Goal: Task Accomplishment & Management: Complete application form

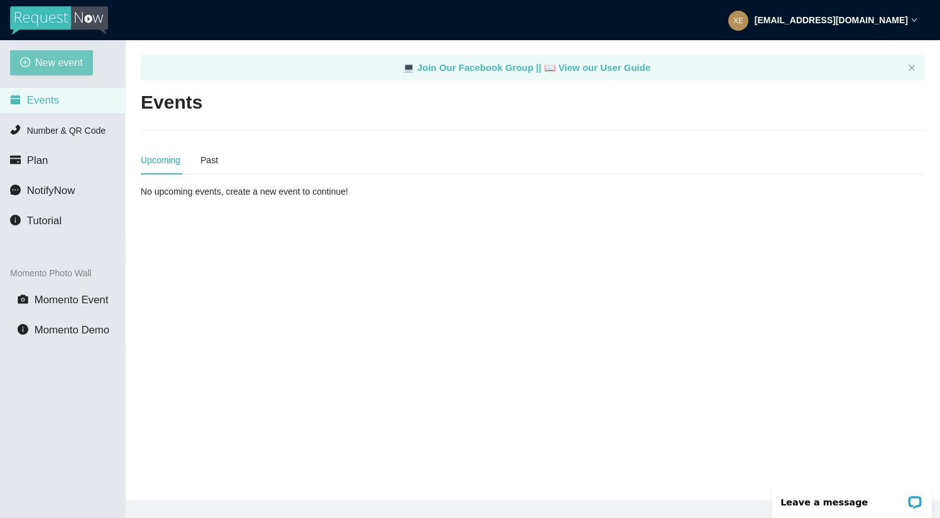
click at [64, 69] on span "New event" at bounding box center [59, 63] width 48 height 16
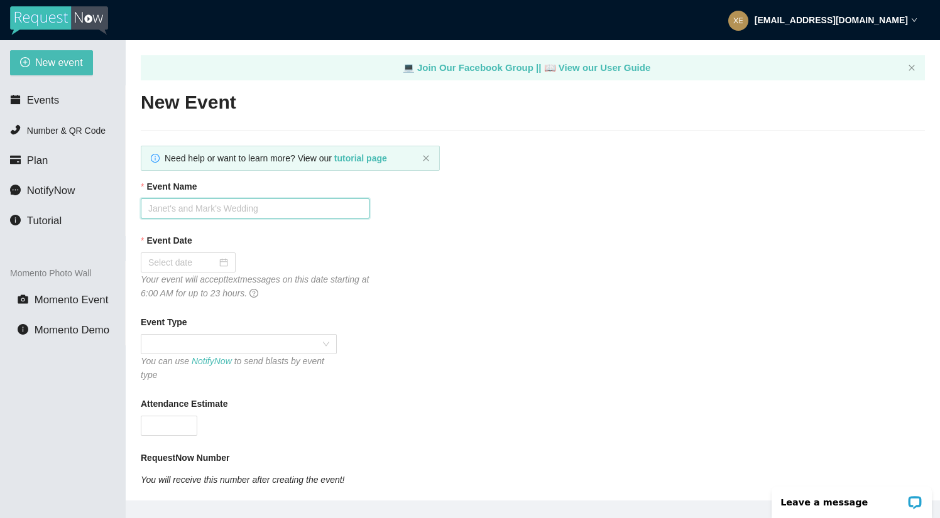
click at [233, 207] on input "Event Name" at bounding box center [255, 208] width 229 height 20
type input "HMS Welcome Back To School Dance"
click at [159, 263] on input "Event Date" at bounding box center [182, 263] width 68 height 14
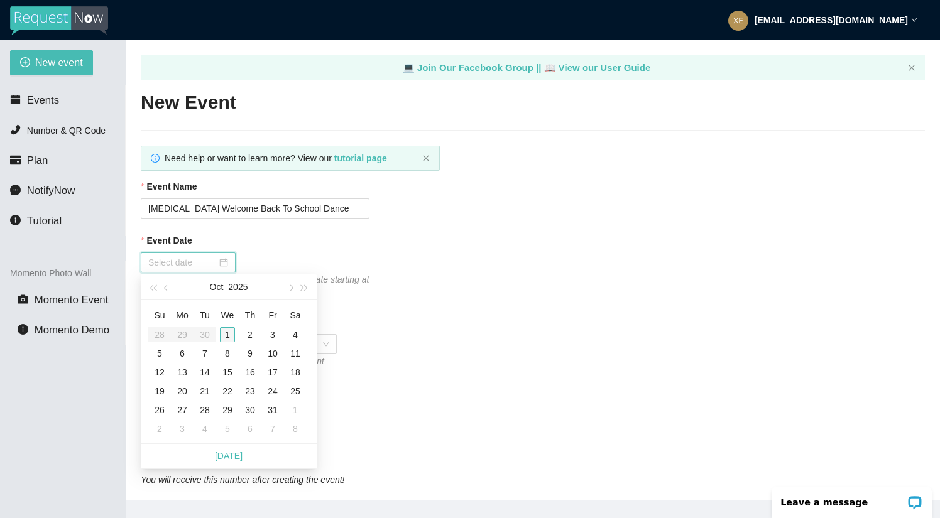
type input "10/01/2025"
type input "10/02/2025"
type input "10/03/2025"
click at [270, 335] on div "3" at bounding box center [272, 334] width 15 height 15
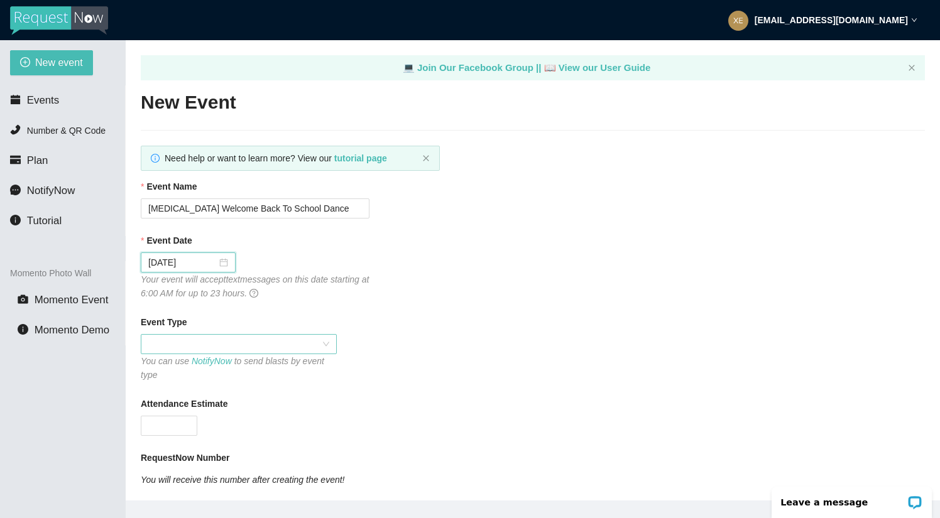
click at [198, 339] on span at bounding box center [238, 344] width 181 height 19
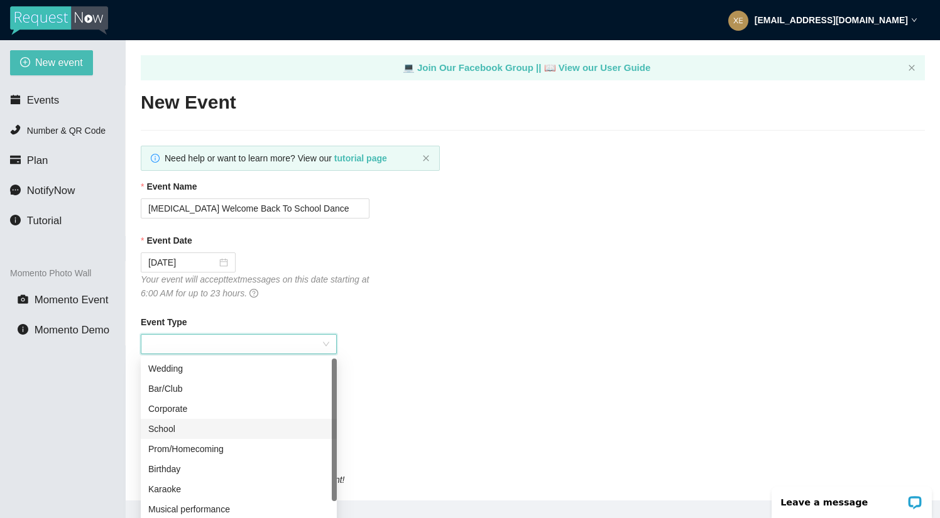
click at [201, 430] on div "School" at bounding box center [238, 429] width 181 height 14
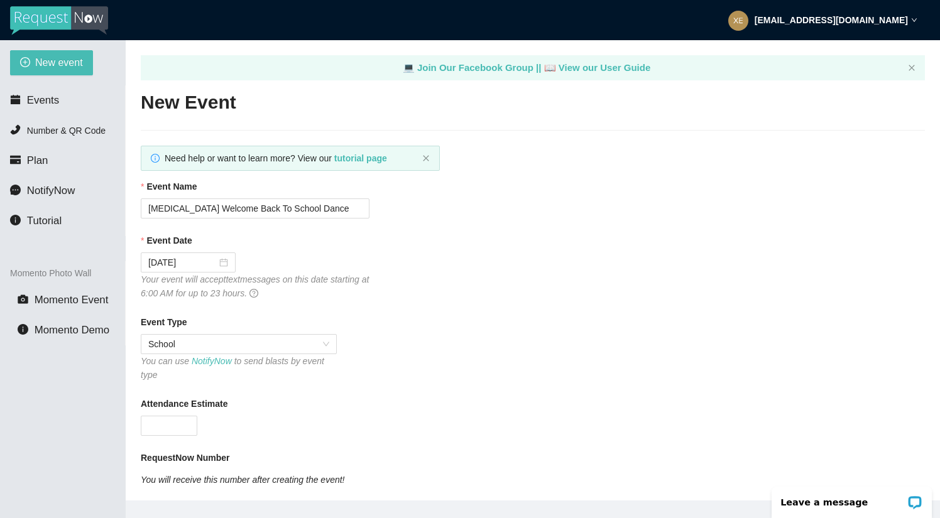
click at [434, 348] on div "Event Type School You can use NotifyNow to send blasts by event type" at bounding box center [533, 348] width 784 height 67
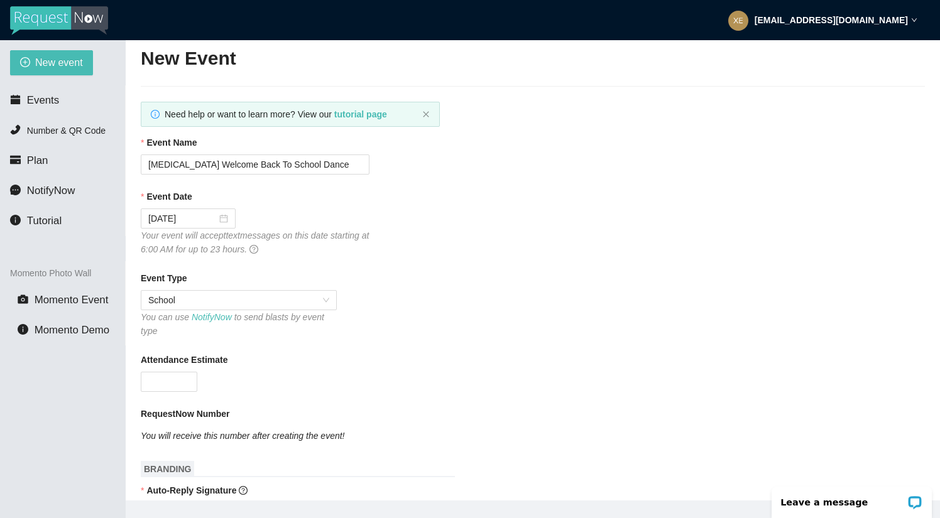
scroll to position [64, 0]
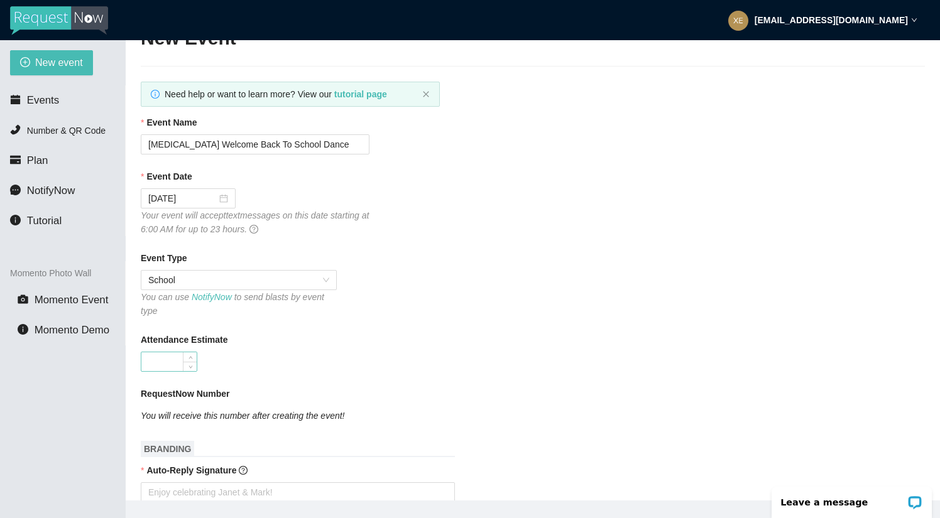
click at [180, 369] on input "Attendance Estimate" at bounding box center [168, 361] width 55 height 19
type input "200"
click at [296, 366] on div "200" at bounding box center [255, 362] width 229 height 20
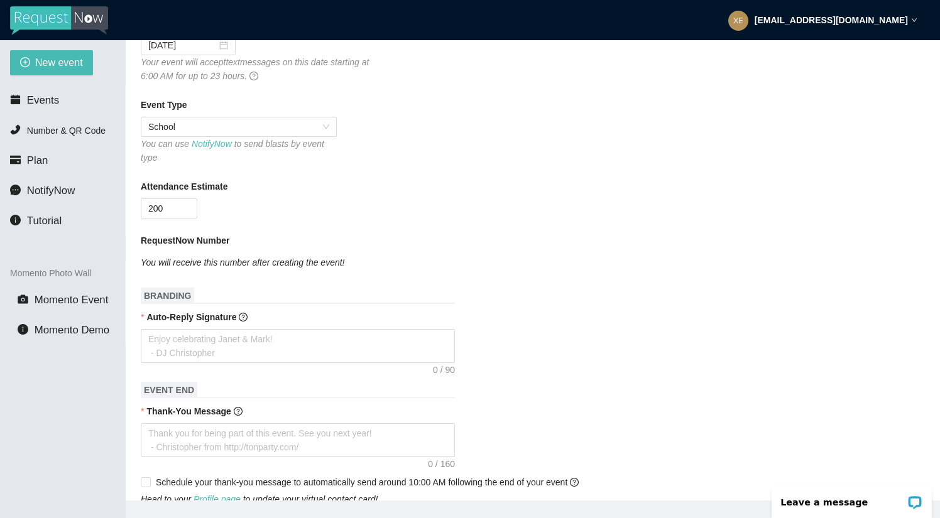
scroll to position [219, 0]
click at [272, 333] on textarea "Auto-Reply Signature" at bounding box center [298, 345] width 314 height 34
type textarea "T"
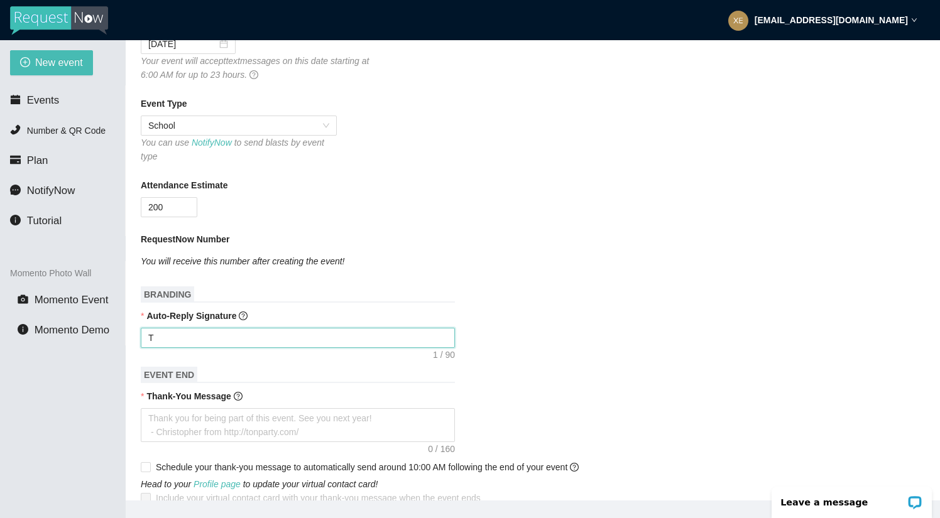
type textarea "Th"
type textarea "Tha"
type textarea "Than"
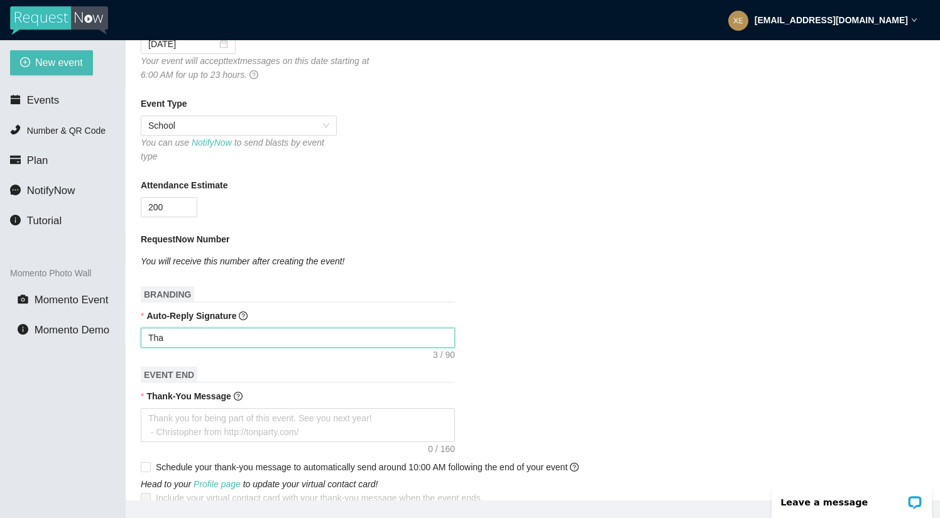
type textarea "Than"
type textarea "Thank"
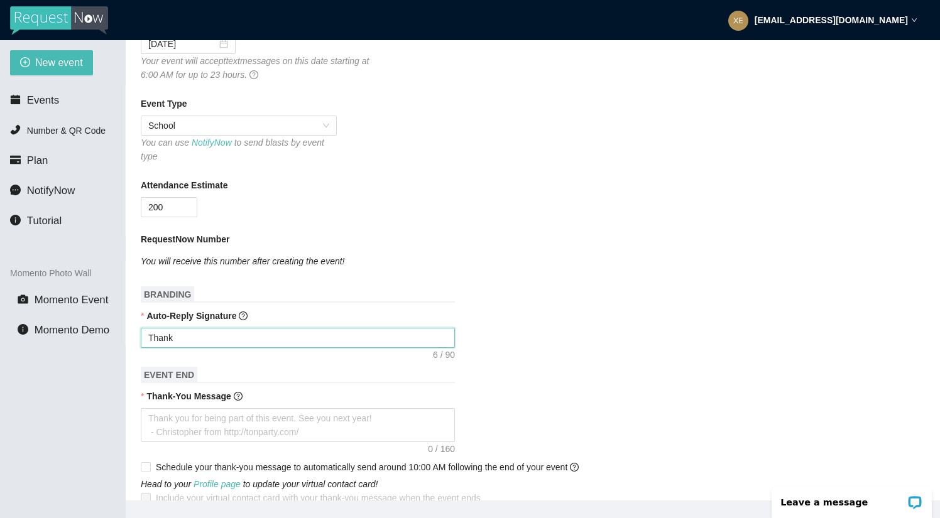
type textarea "Thank y"
type textarea "Thank yo"
type textarea "Thank you"
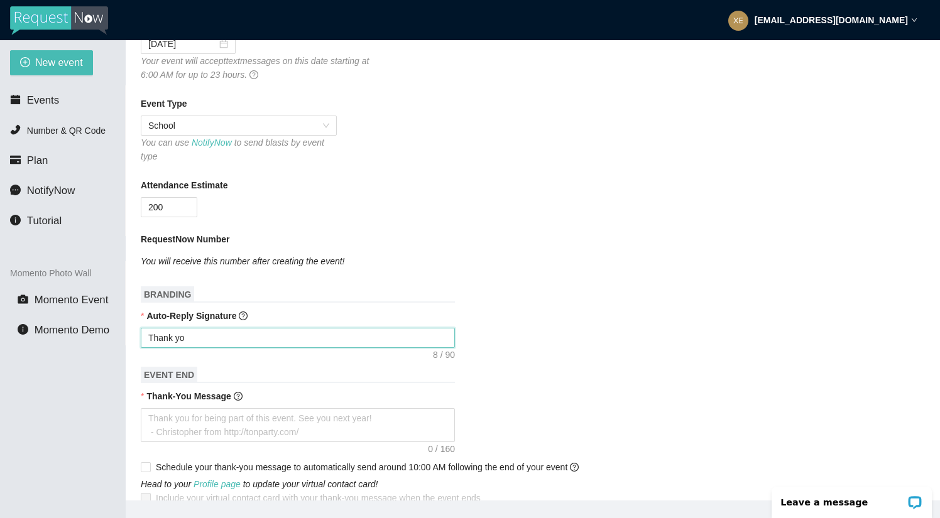
type textarea "Thank you"
type textarea "Thank you f"
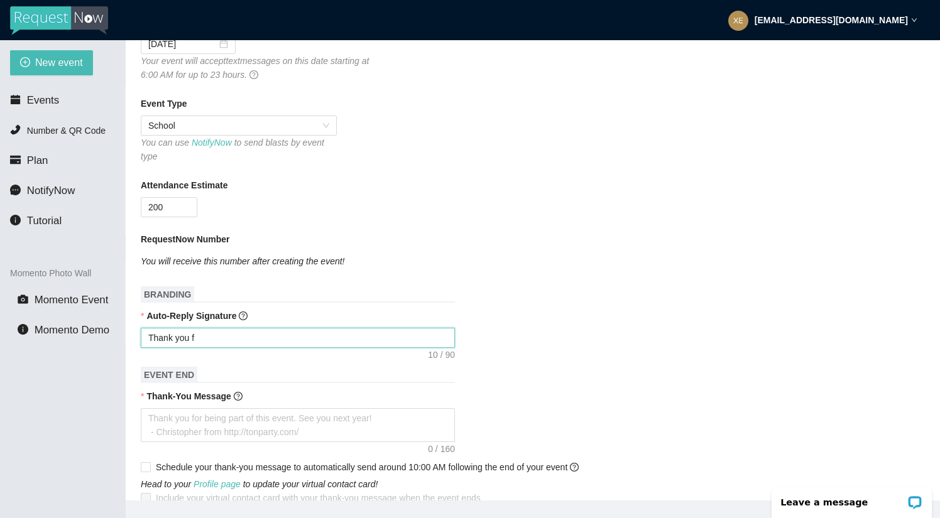
type textarea "Thank you fo"
type textarea "Thank you for"
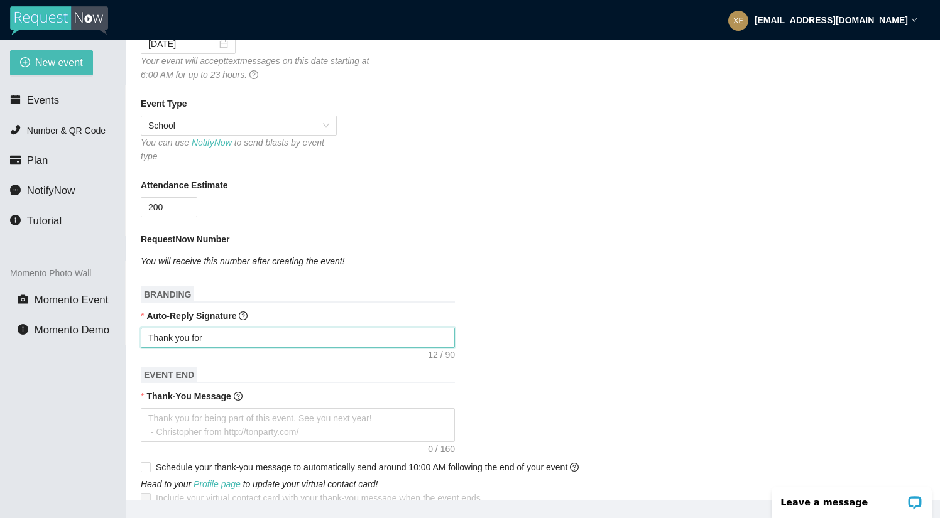
type textarea "Thank you for"
type textarea "Thank you for y"
type textarea "Thank you for yo"
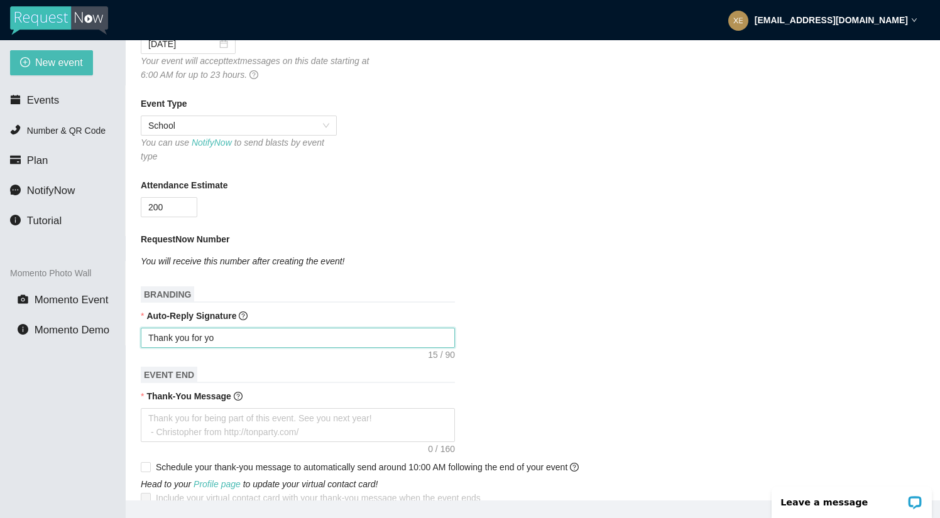
type textarea "Thank you for you"
type textarea "Thank you for your"
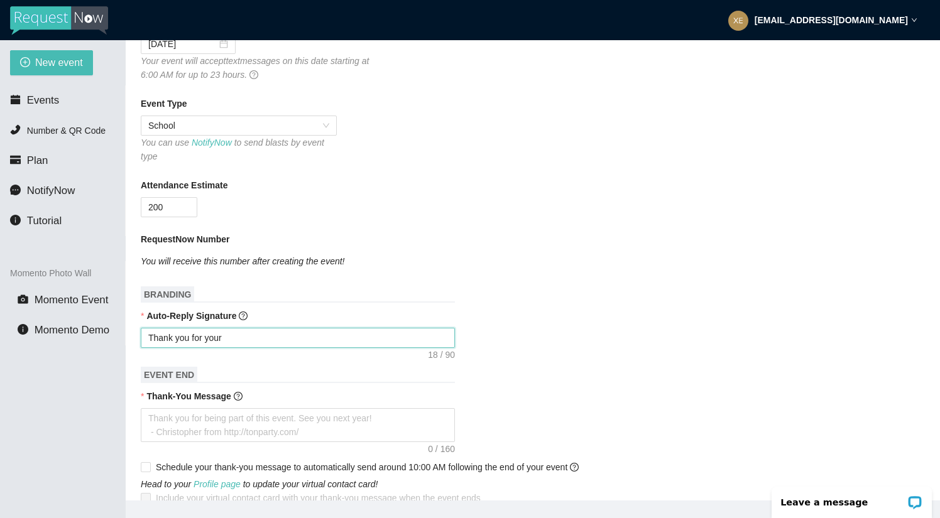
type textarea "Thank you for your"
type textarea "Thank you for your r"
type textarea "Thank you for your re"
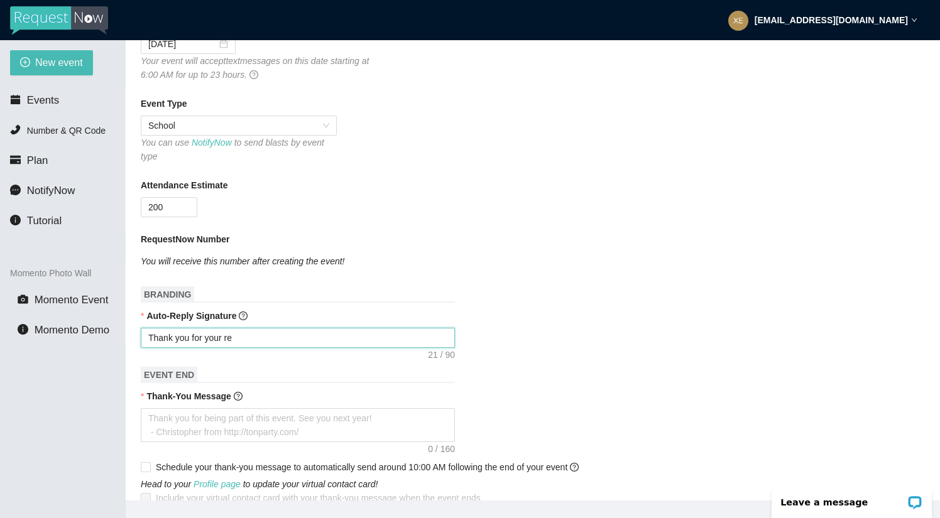
type textarea "Thank you for your req"
type textarea "Thank you for your requ"
type textarea "Thank you for your reque"
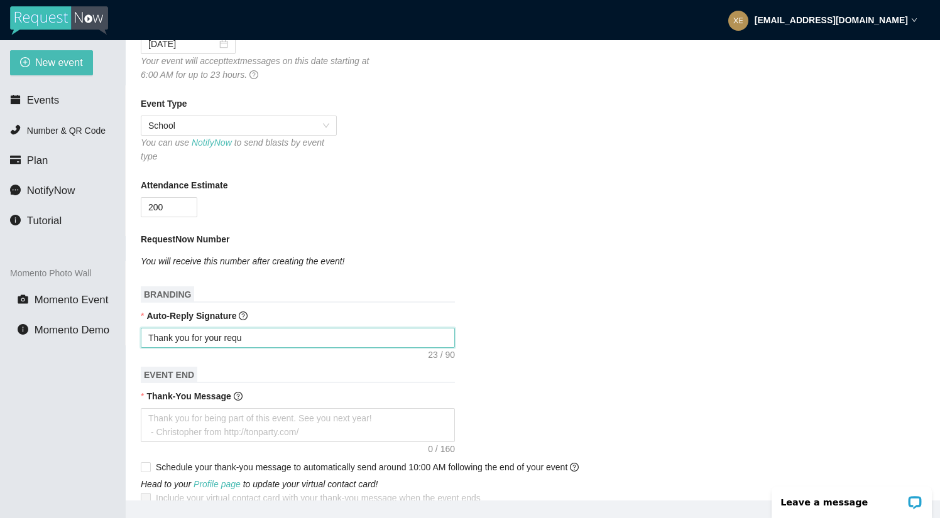
type textarea "Thank you for your reque"
type textarea "Thank you for your reques"
type textarea "Thank you for your request"
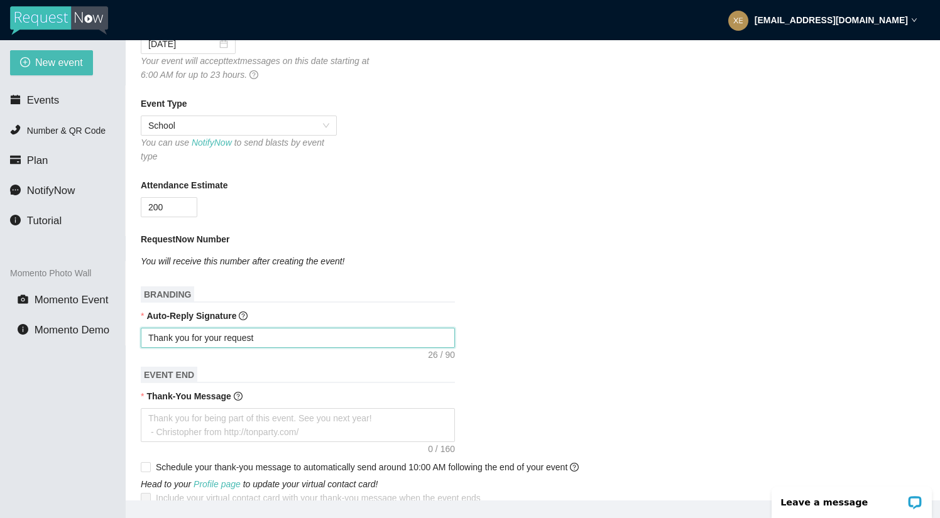
type textarea "Thank you for your request!"
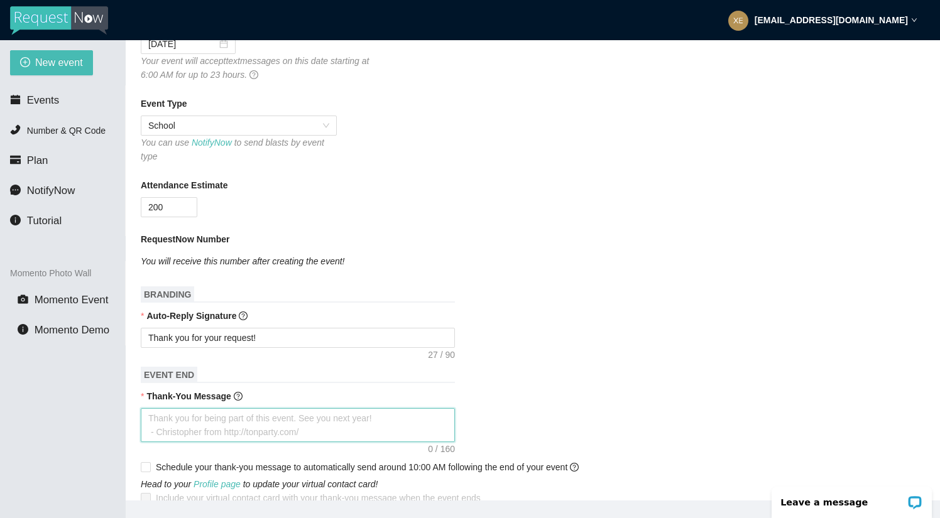
click at [323, 416] on textarea "Thank-You Message" at bounding box center [298, 425] width 314 height 34
type textarea "T"
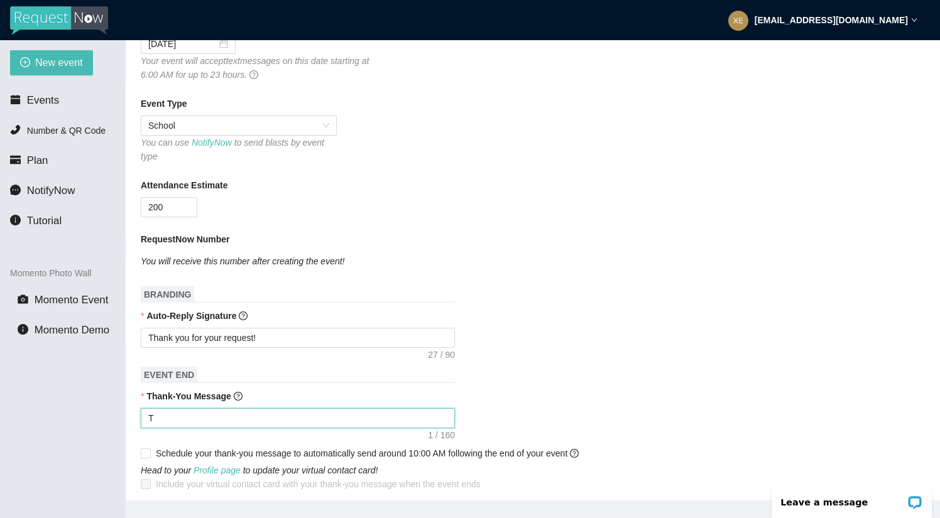
type textarea "Th"
type textarea "Tha"
type textarea "Than"
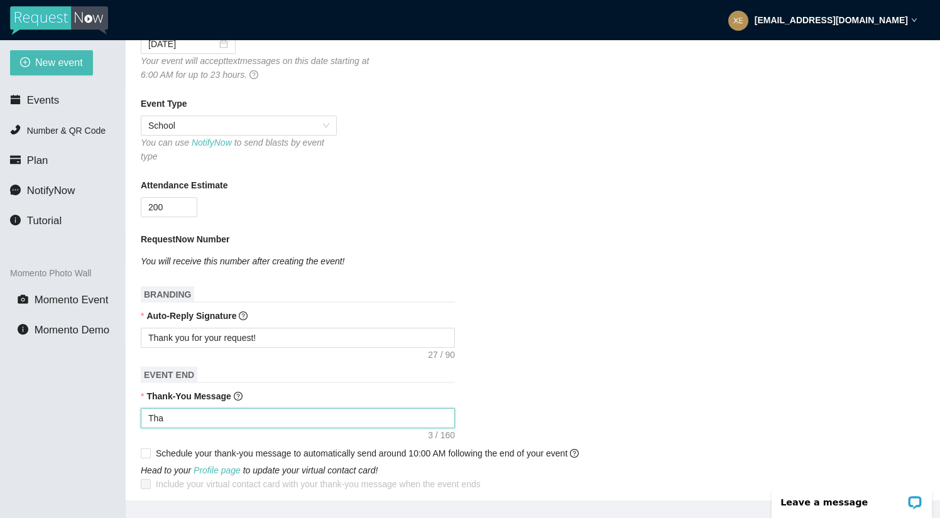
type textarea "Than"
type textarea "Thank"
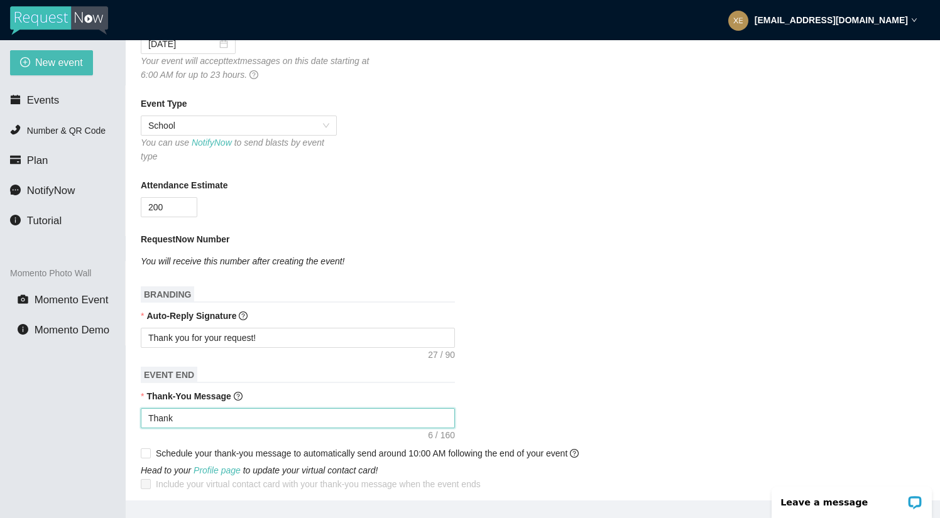
type textarea "Thank"
type textarea "Than"
type textarea "Tha"
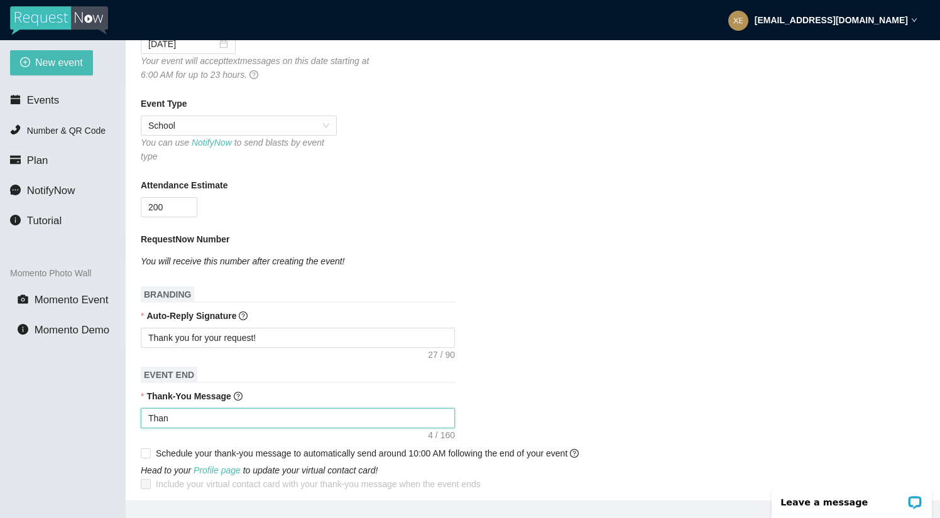
type textarea "Tha"
type textarea "Th"
type textarea "T"
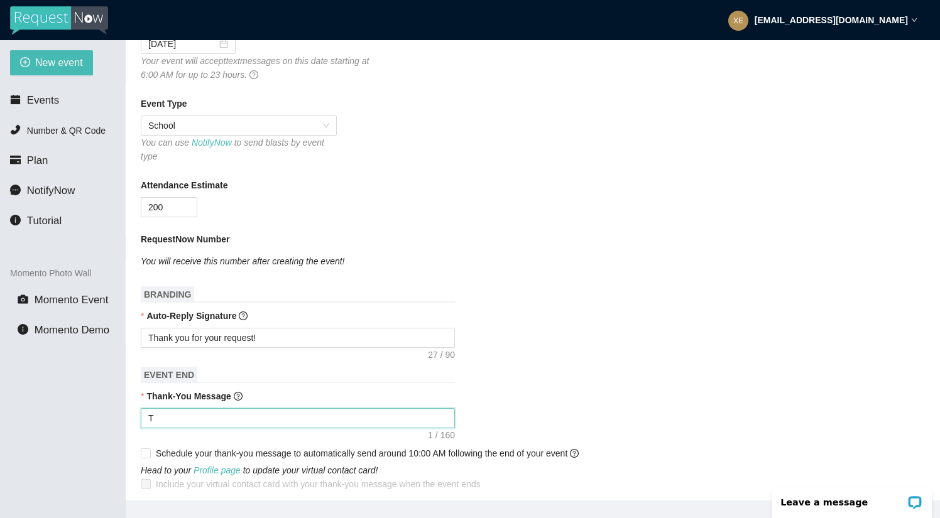
type textarea "Thank you for being part of this event. See you next year! - Christopher from h…"
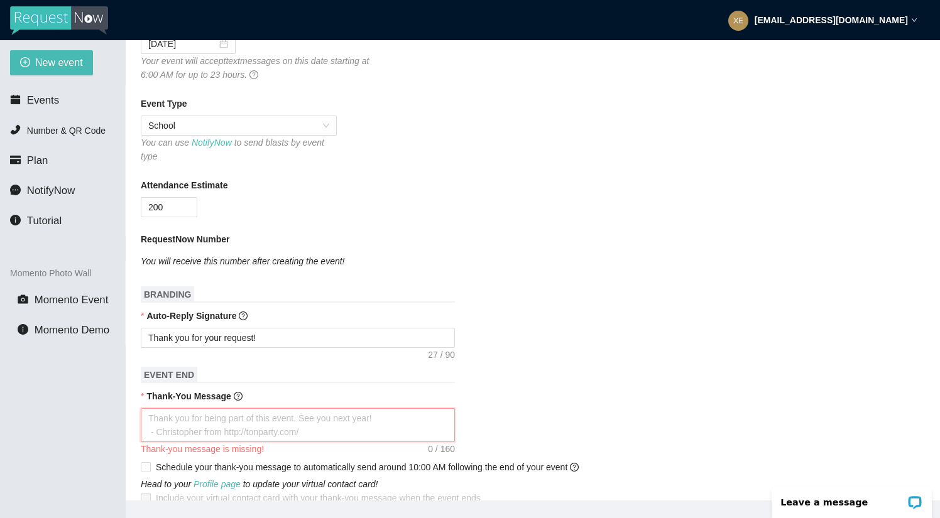
type textarea "H"
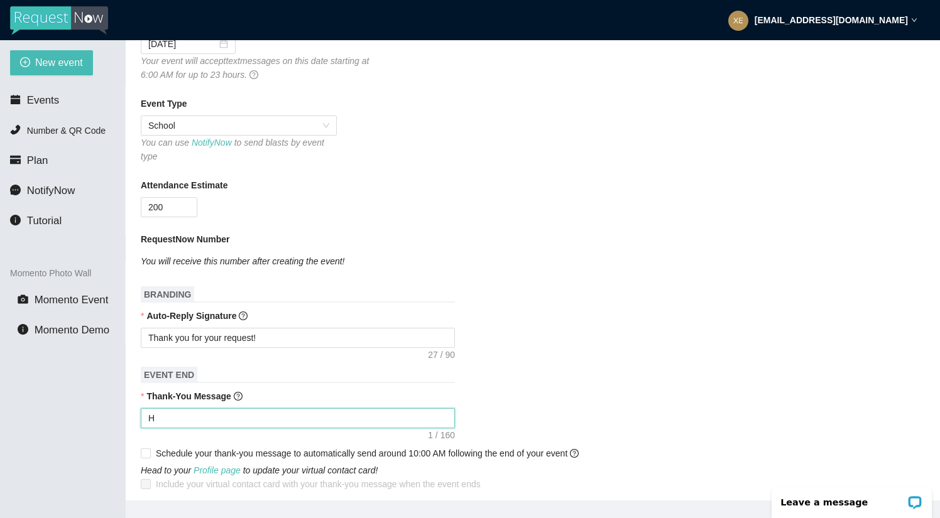
type textarea "Ha"
type textarea "Hav"
type textarea "Have"
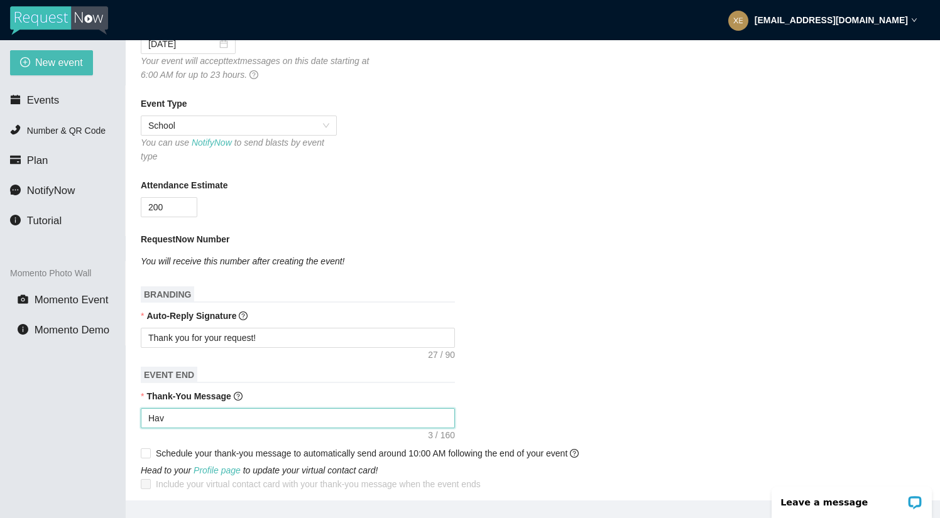
type textarea "Have"
type textarea "Have a"
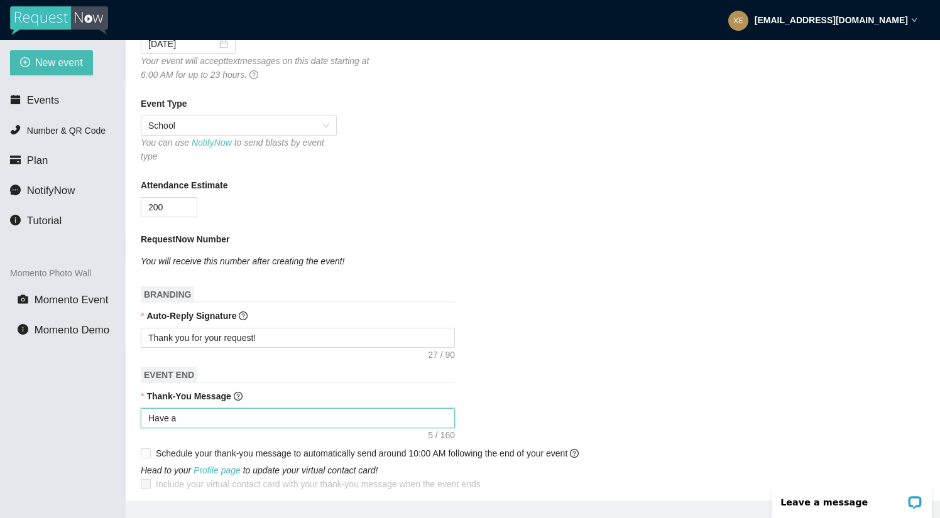
type textarea "Have a"
type textarea "Have a g"
type textarea "Have a gr"
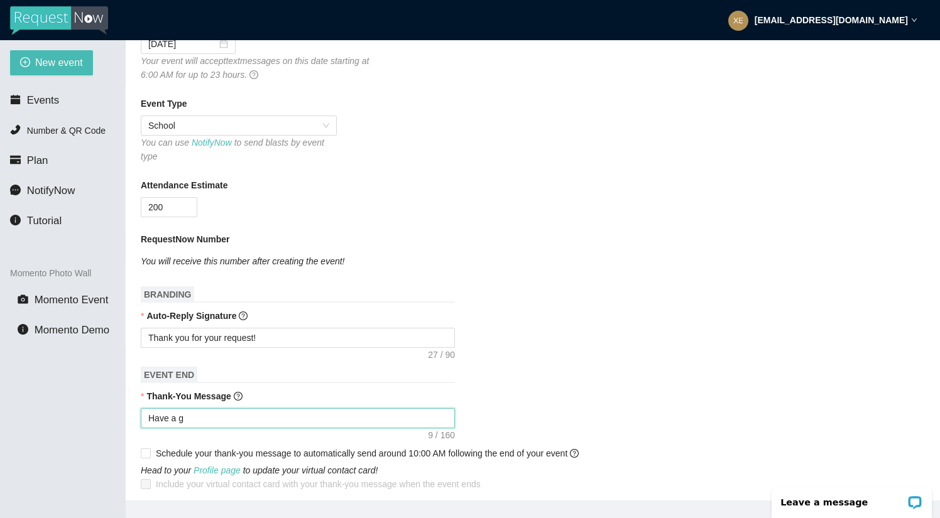
type textarea "Have a gr"
type textarea "Have a gre"
type textarea "Have a grea"
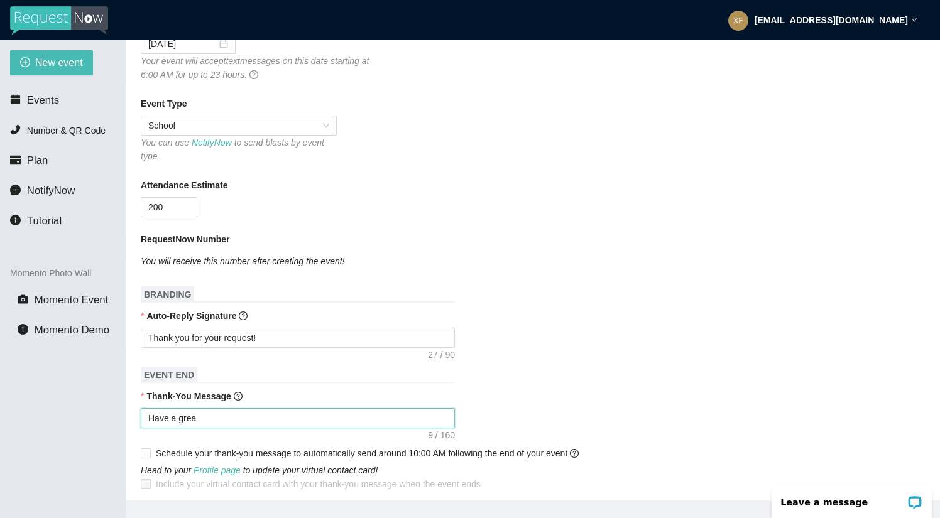
type textarea "Have a great"
type textarea "Have a great w"
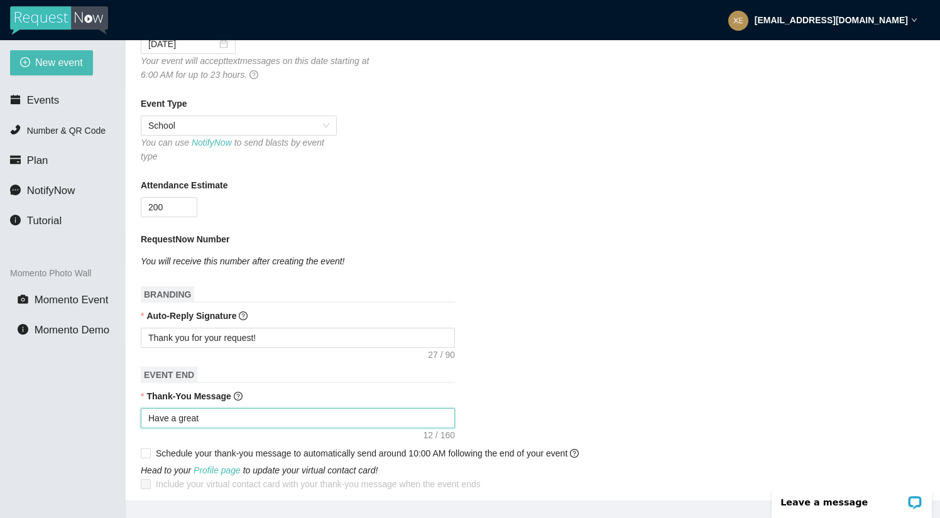
type textarea "Have a great w"
type textarea "Have a great we"
type textarea "Have a great w"
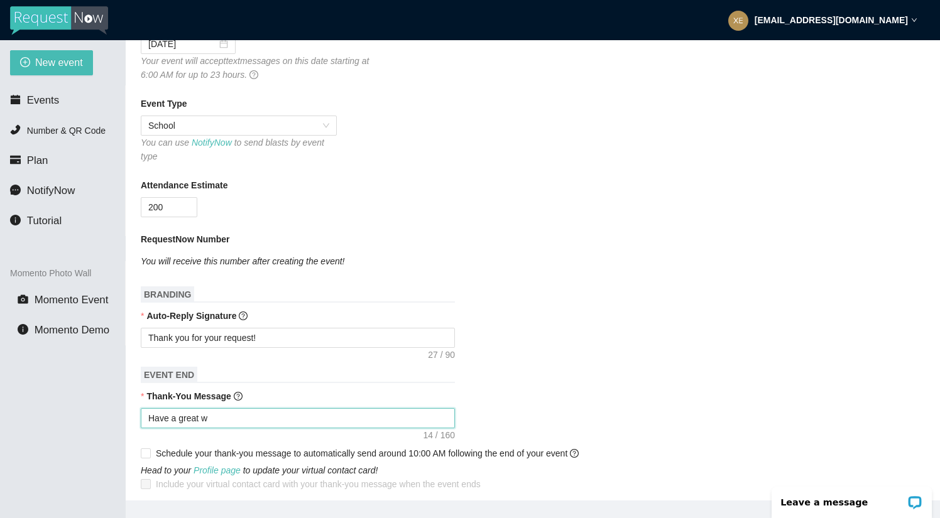
type textarea "Have a great"
type textarea "Have a great a"
type textarea "Have a great an"
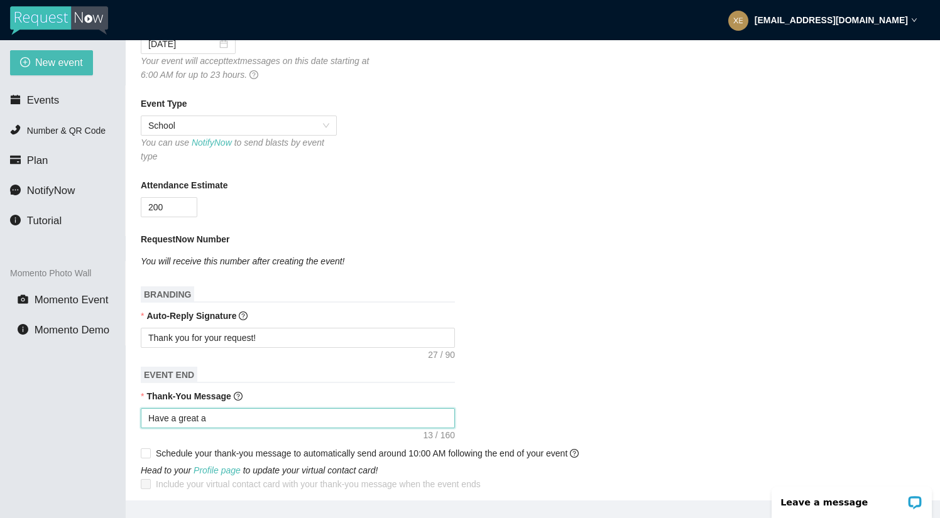
type textarea "Have a great an"
type textarea "Have a great and"
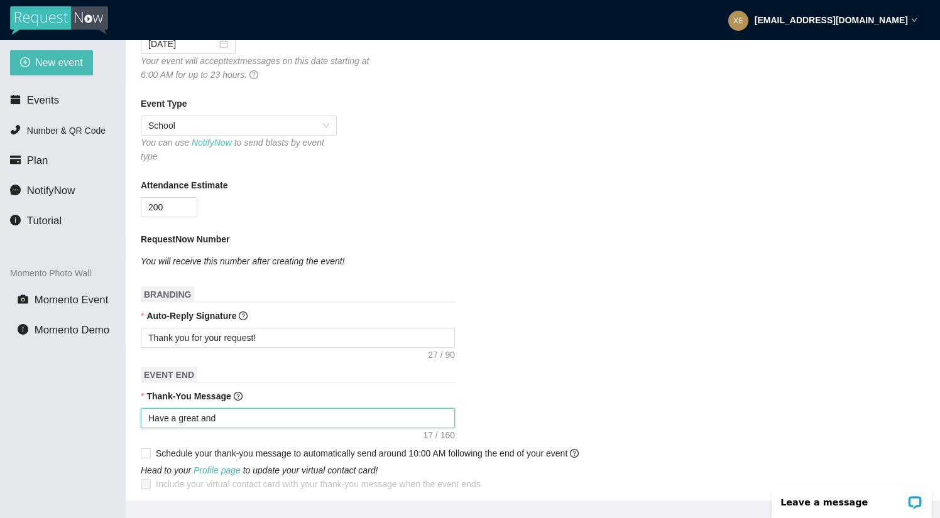
type textarea "Have a great and s"
type textarea "Have a great and sa"
type textarea "Have a great and saf"
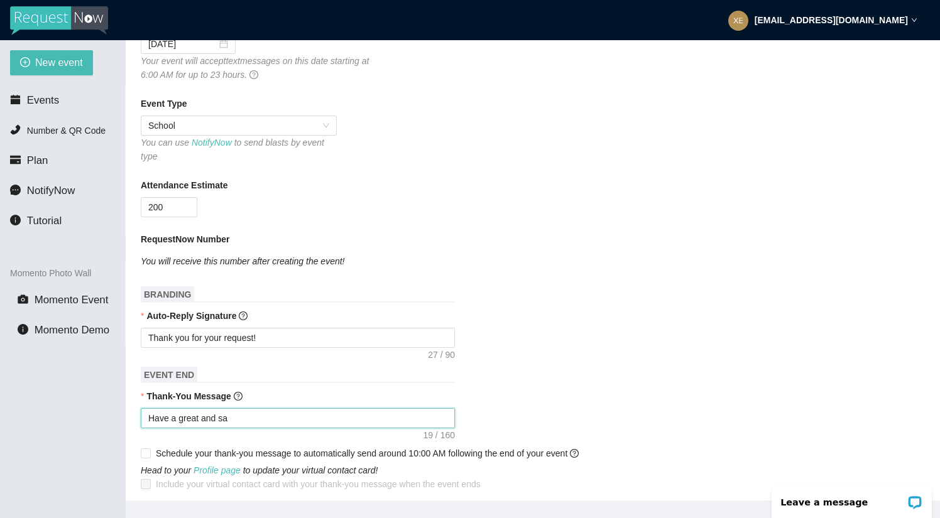
type textarea "Have a great and saf"
type textarea "Have a great and safe"
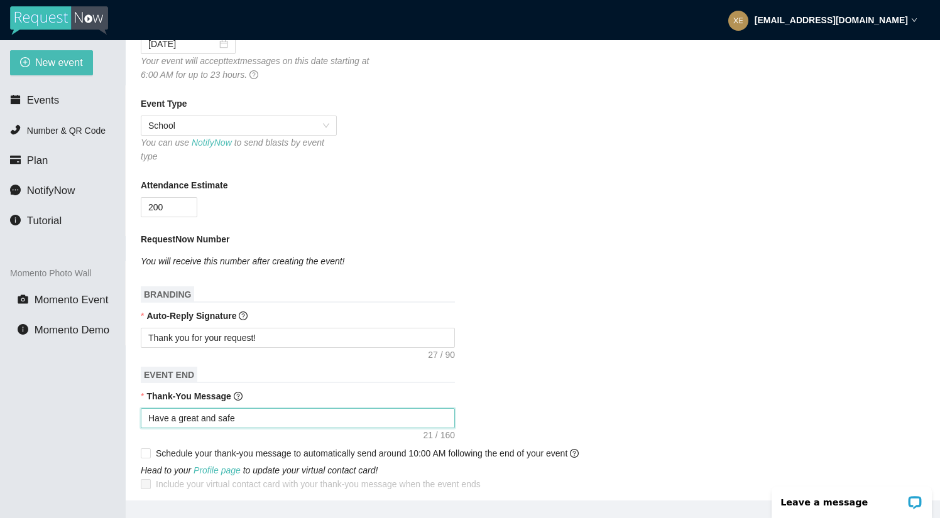
type textarea "Have a great and safe w"
type textarea "Have a great and safe we"
type textarea "Have a great and safe wee"
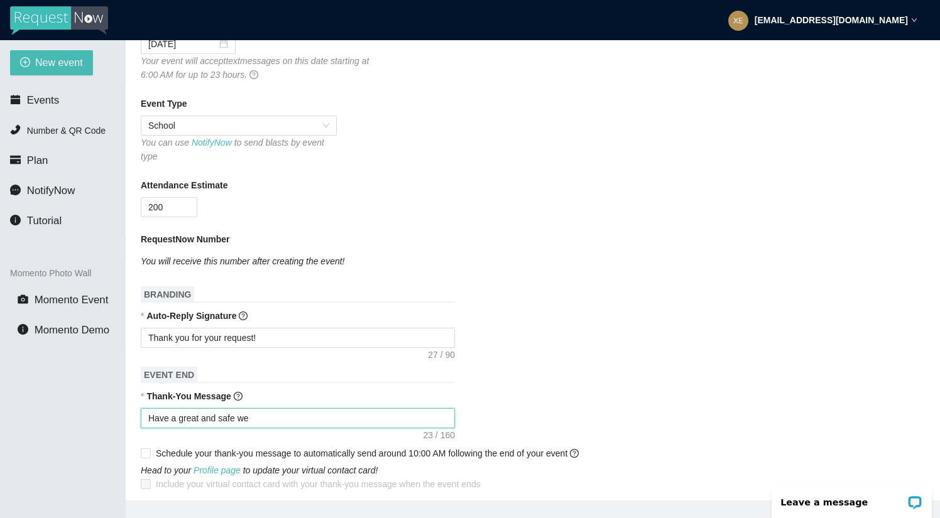
type textarea "Have a great and safe wee"
type textarea "Have a great and safe week"
type textarea "Have a great and safe weeke"
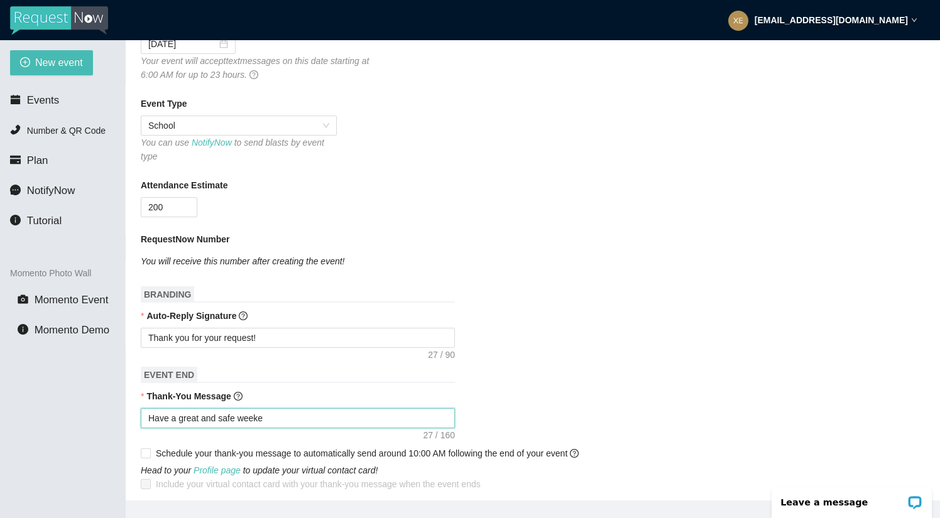
type textarea "Have a great and safe weeken"
type textarea "Have a great and safe weekend"
type textarea "Have a great and safe weekend!"
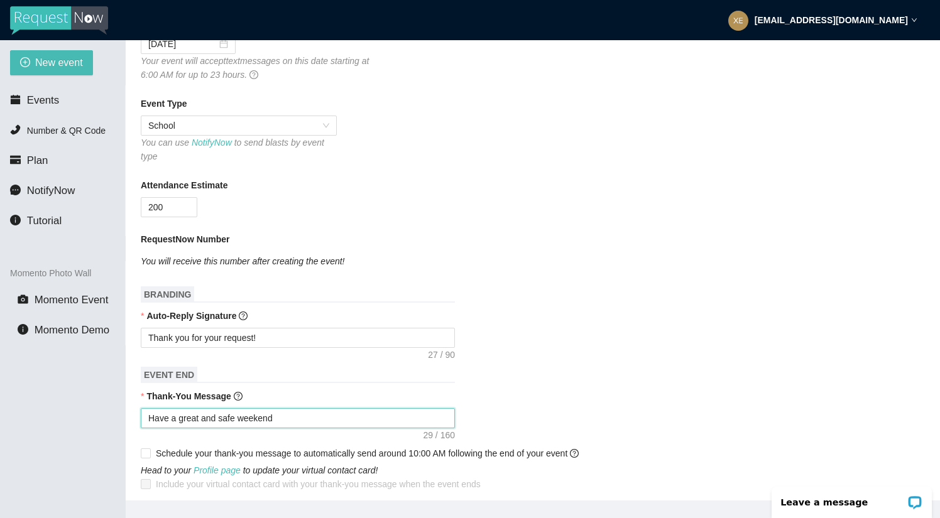
type textarea "Have a great and safe weekend!"
type textarea "Have a great and safe weekend! G"
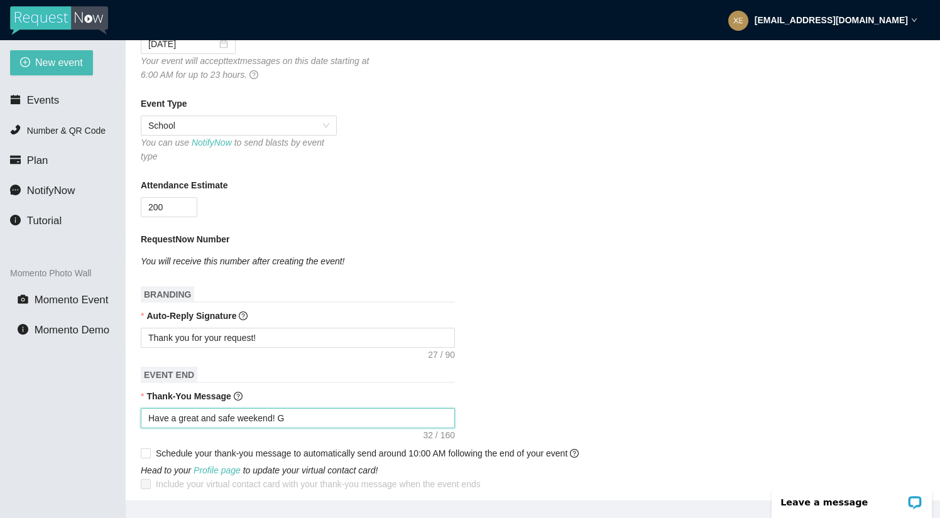
type textarea "Have a great and safe weekend! Go"
type textarea "Have a great and safe weekend! Go H"
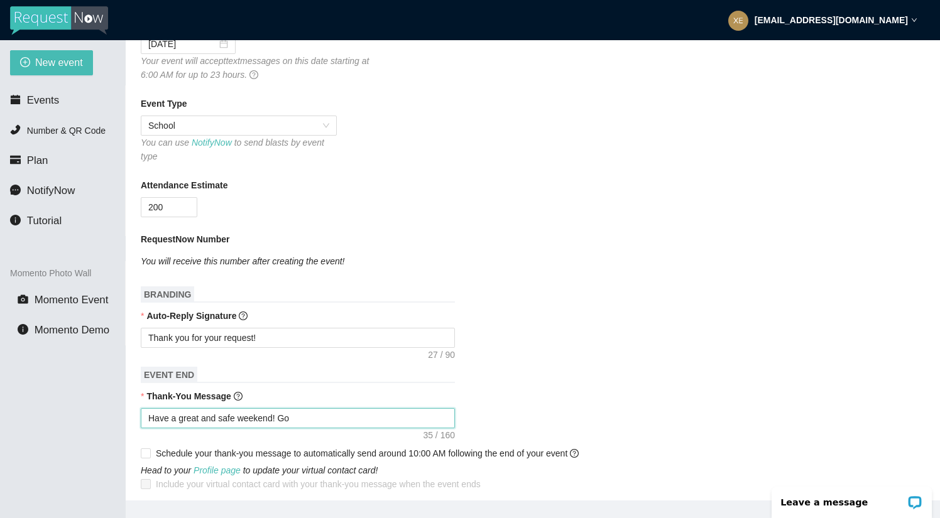
type textarea "Have a great and safe weekend! Go H"
type textarea "Have a great and safe weekend! Go Hu"
type textarea "Have a great and safe weekend! Go H"
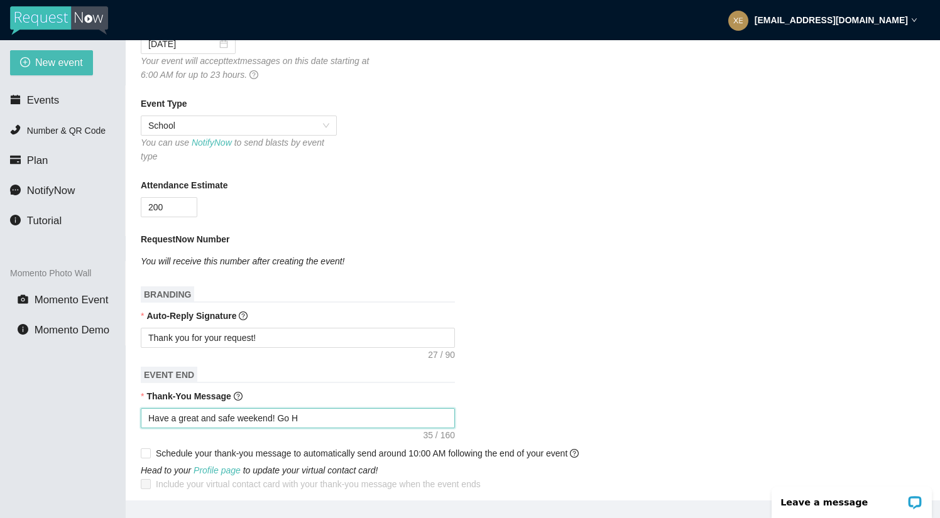
type textarea "Have a great and safe weekend! Go"
type textarea "Have a great and safe weekend! G"
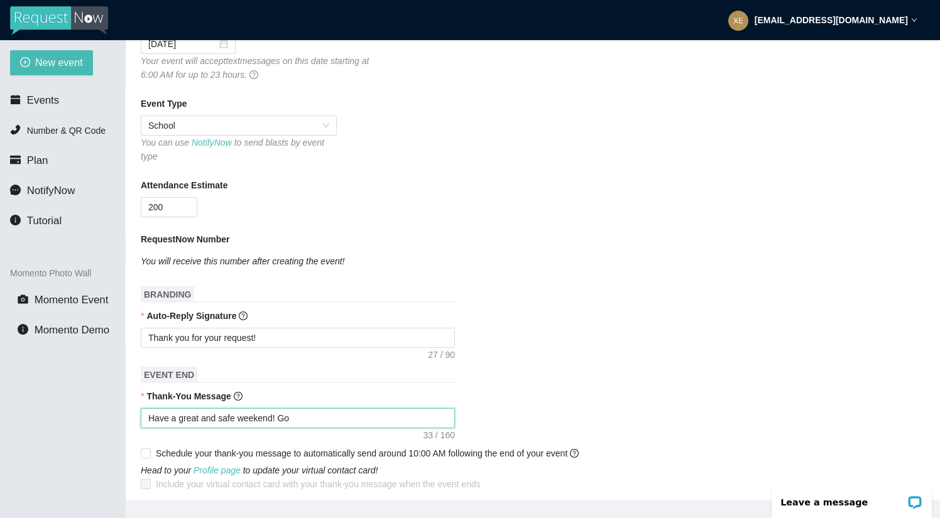
type textarea "Have a great and safe weekend! G"
type textarea "Have a great and safe weekend!"
type textarea "Have a great and safe weekend! H"
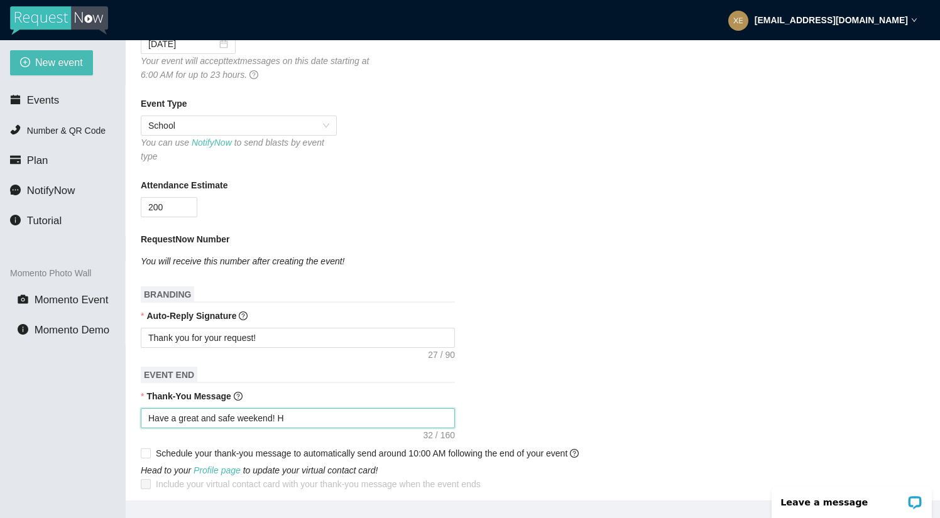
type textarea "Have a great and safe weekend! Ha"
type textarea "Have a great and safe weekend! Hav"
type textarea "Have a great and safe weekend! Have"
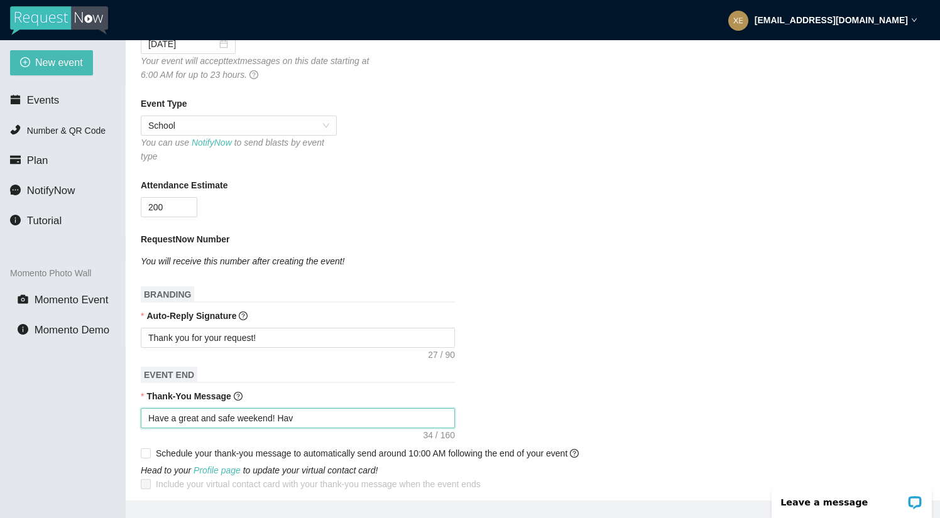
type textarea "Have a great and safe weekend! Have"
type textarea "Have a great and safe weekend! Have a"
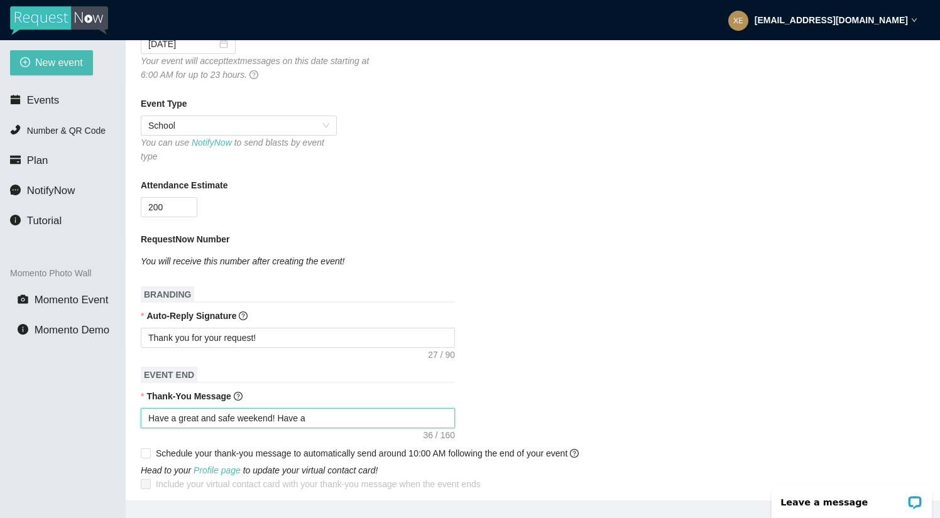
type textarea "Have a great and safe weekend! Have a"
type textarea "Have a great and safe weekend! Have a g"
type textarea "Have a great and safe weekend! Have a gr"
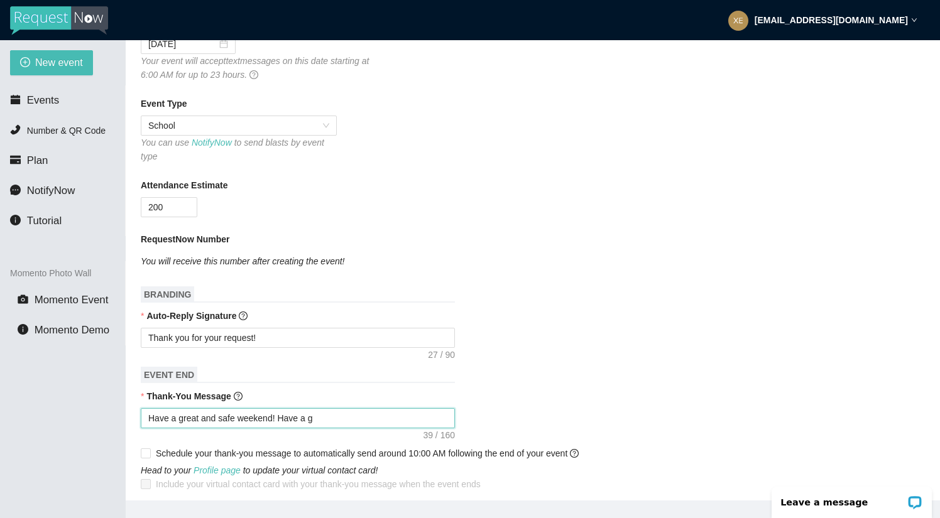
type textarea "Have a great and safe weekend! Have a gr"
type textarea "Have a great and safe weekend! Have a gre"
type textarea "Have a great and safe weekend! Have a grea"
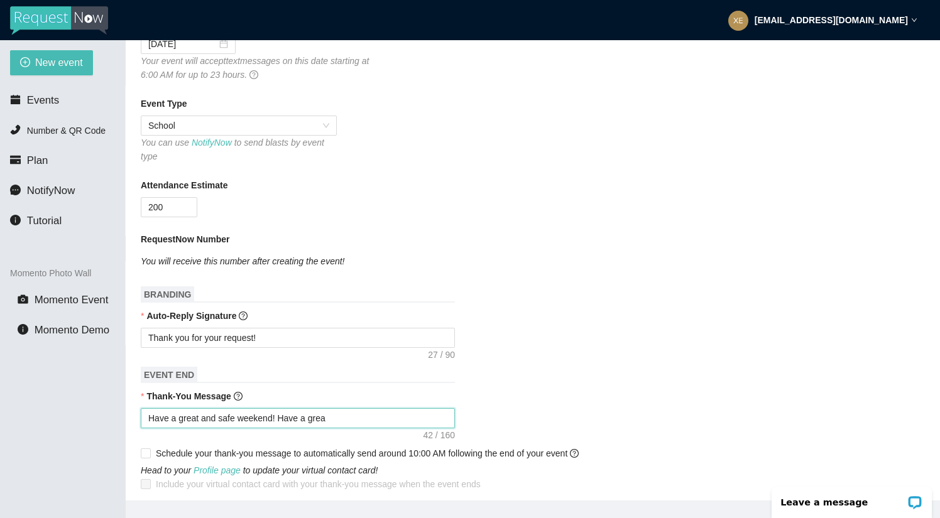
type textarea "Have a great and safe weekend! Have a great"
type textarea "Have a great and safe weekend! Have a great y"
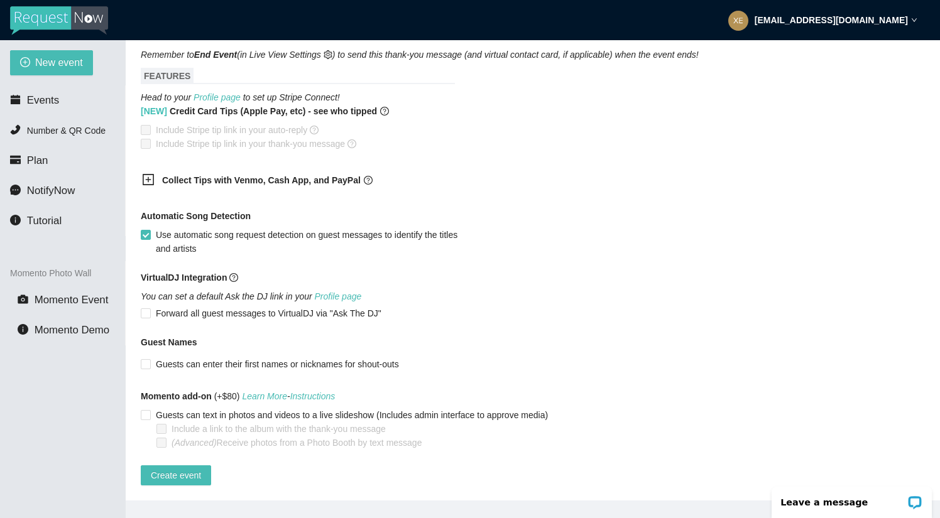
scroll to position [685, 0]
click at [197, 469] on span "Create event" at bounding box center [176, 476] width 50 height 14
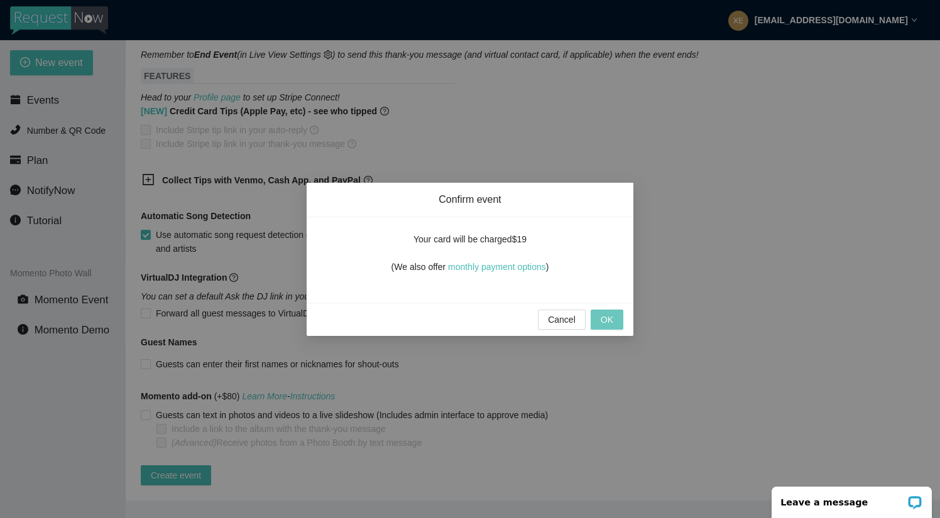
click at [607, 319] on span "OK" at bounding box center [606, 320] width 13 height 14
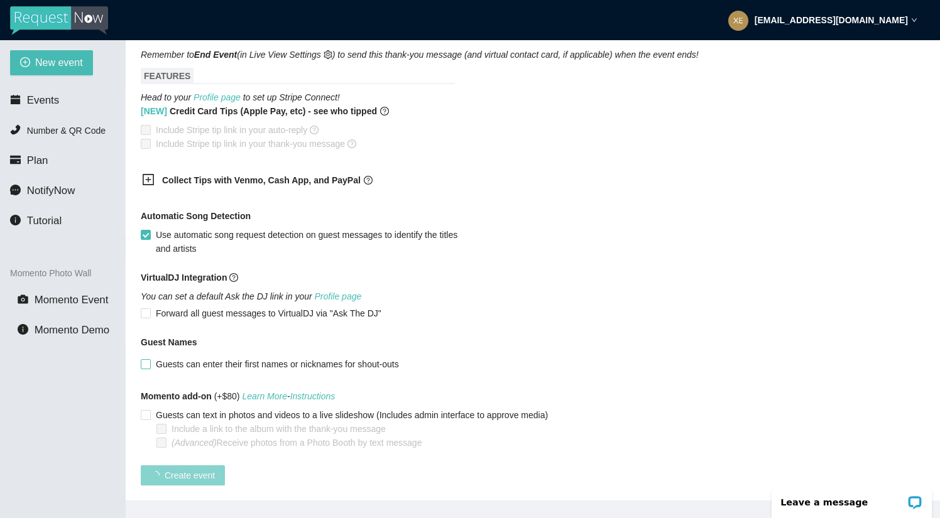
scroll to position [263, 0]
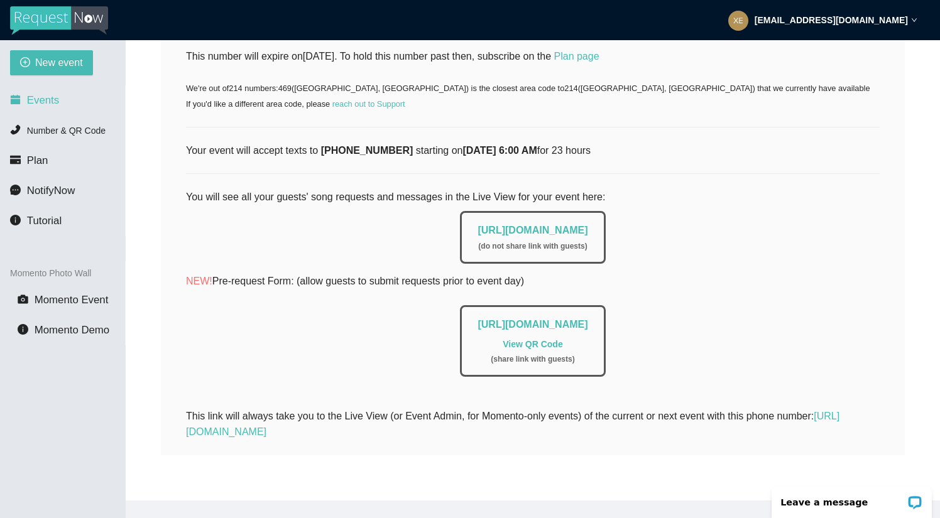
click at [35, 105] on span "Events" at bounding box center [43, 100] width 32 height 12
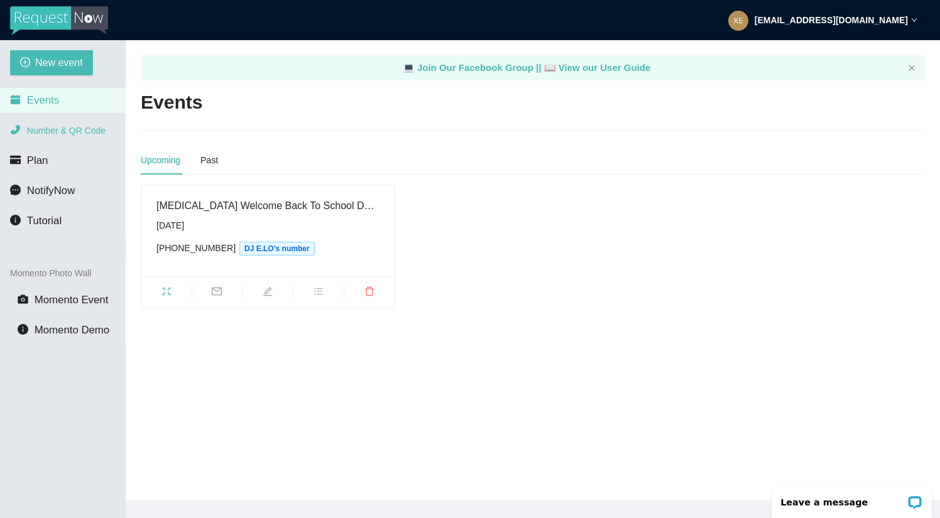
click at [35, 132] on span "Number & QR Code" at bounding box center [66, 131] width 79 height 10
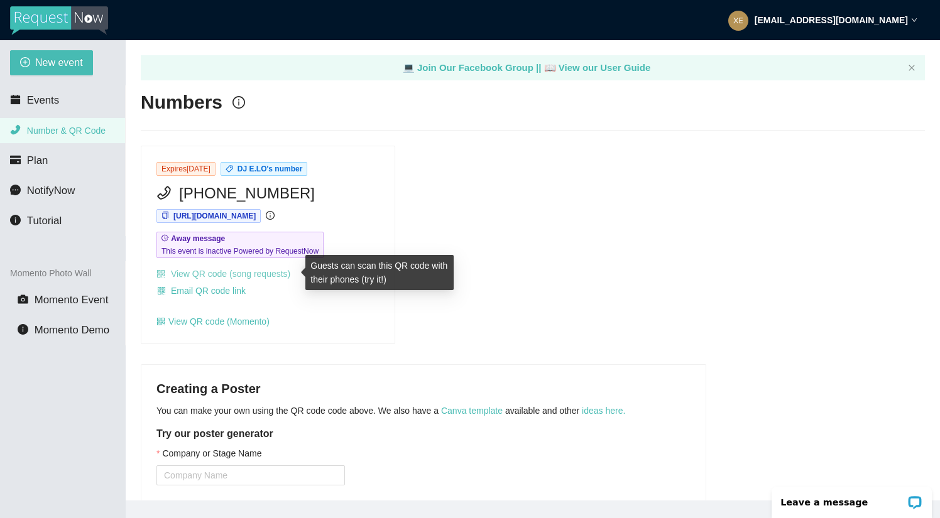
click at [217, 269] on link "View QR code (song requests)" at bounding box center [223, 274] width 134 height 10
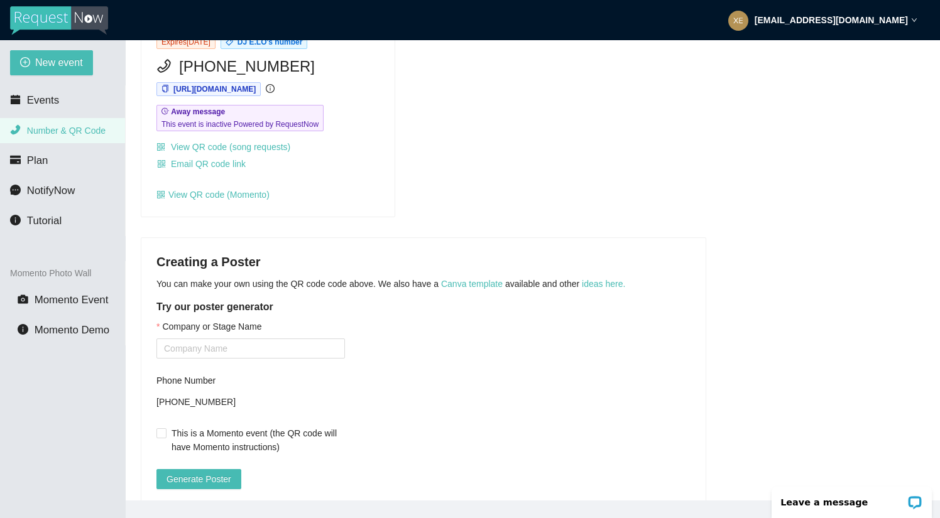
scroll to position [149, 0]
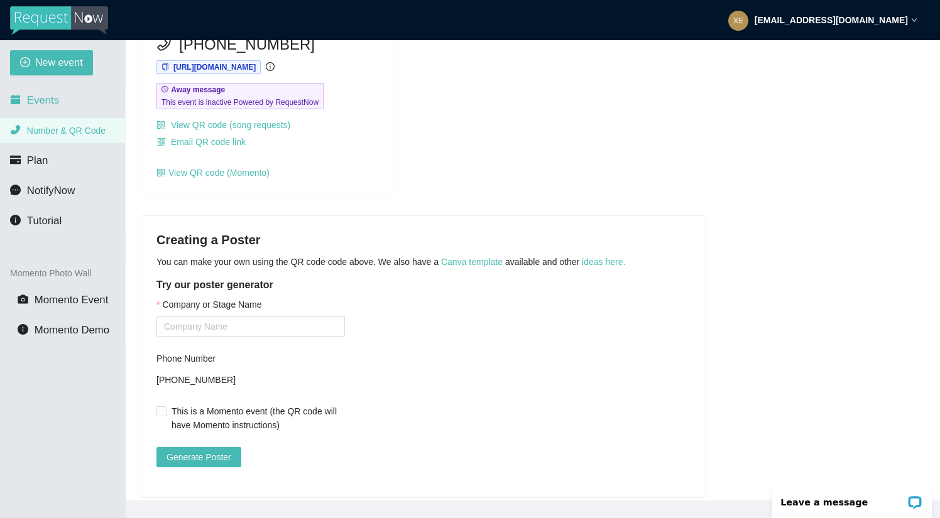
click at [41, 102] on span "Events" at bounding box center [43, 100] width 32 height 12
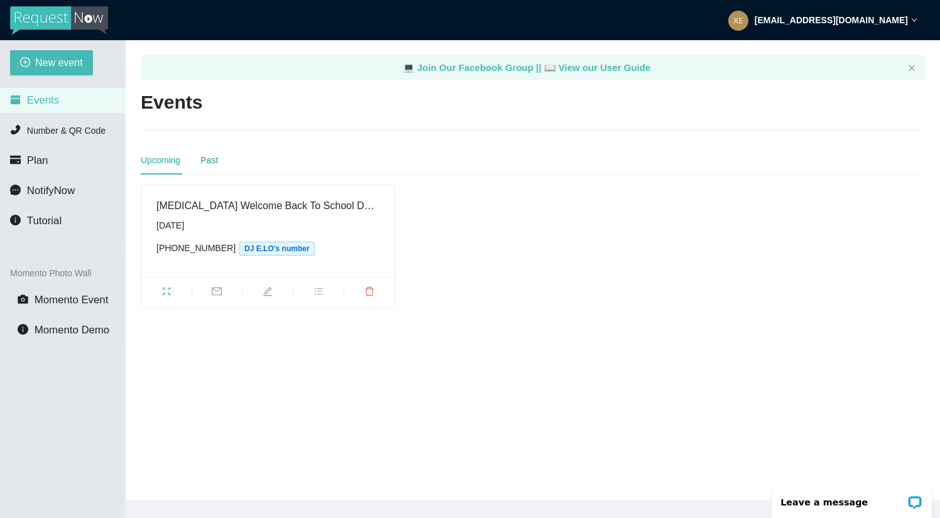
click at [208, 163] on div "Past" at bounding box center [209, 160] width 18 height 14
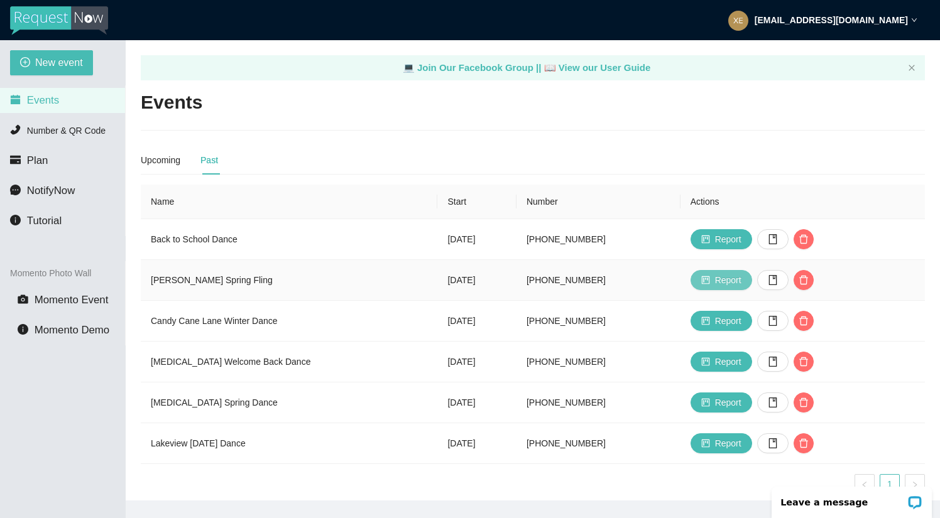
click at [731, 279] on span "Report" at bounding box center [728, 280] width 26 height 14
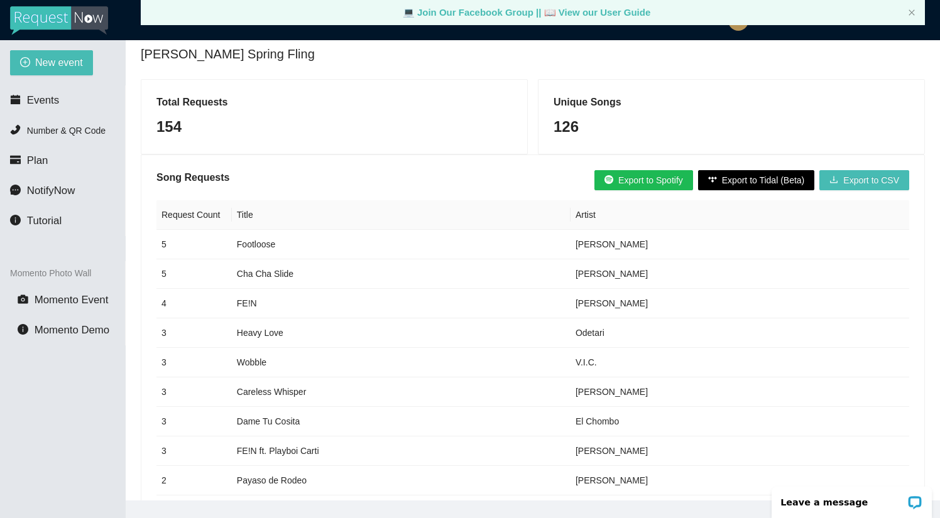
scroll to position [112, 0]
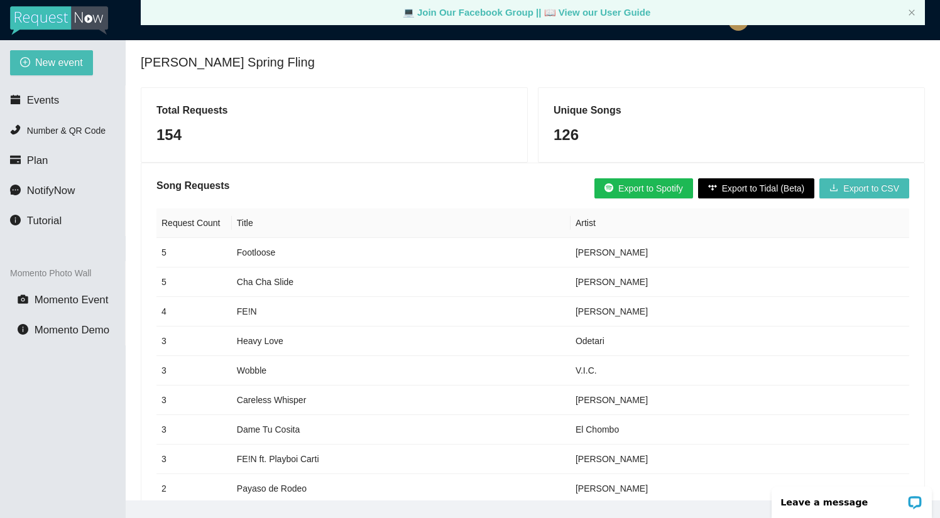
click at [618, 183] on span "Export to Spotify" at bounding box center [650, 189] width 65 height 14
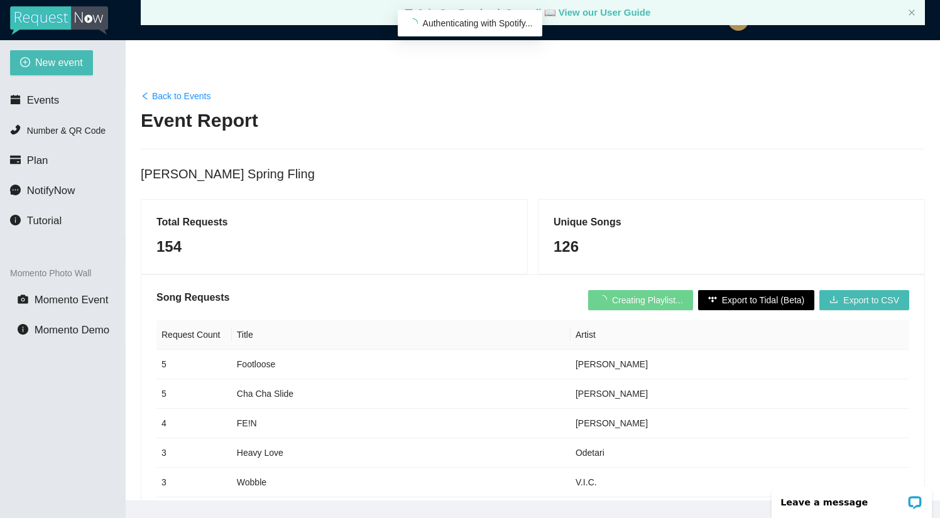
scroll to position [0, 0]
click at [851, 300] on span "Export to CSV" at bounding box center [871, 300] width 56 height 14
click at [160, 95] on link "Back to Events" at bounding box center [176, 96] width 70 height 14
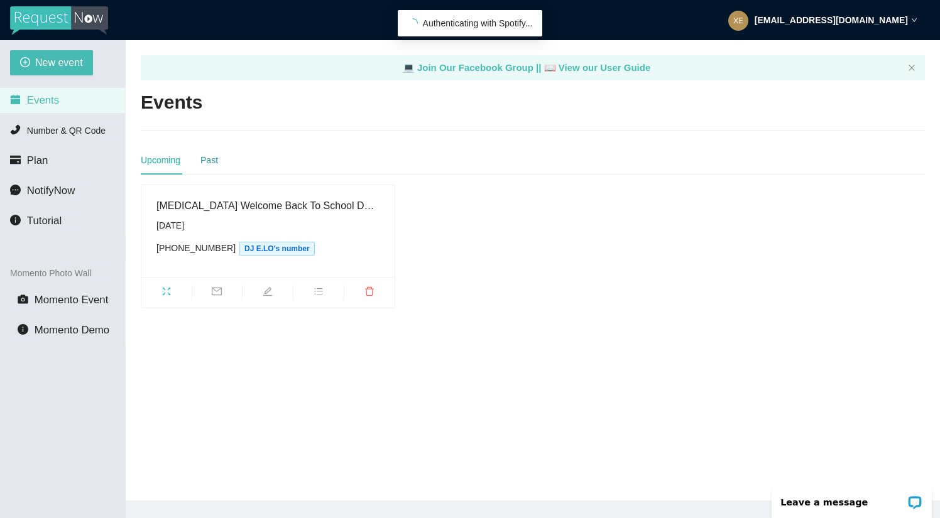
click at [212, 155] on div "Past" at bounding box center [209, 160] width 18 height 14
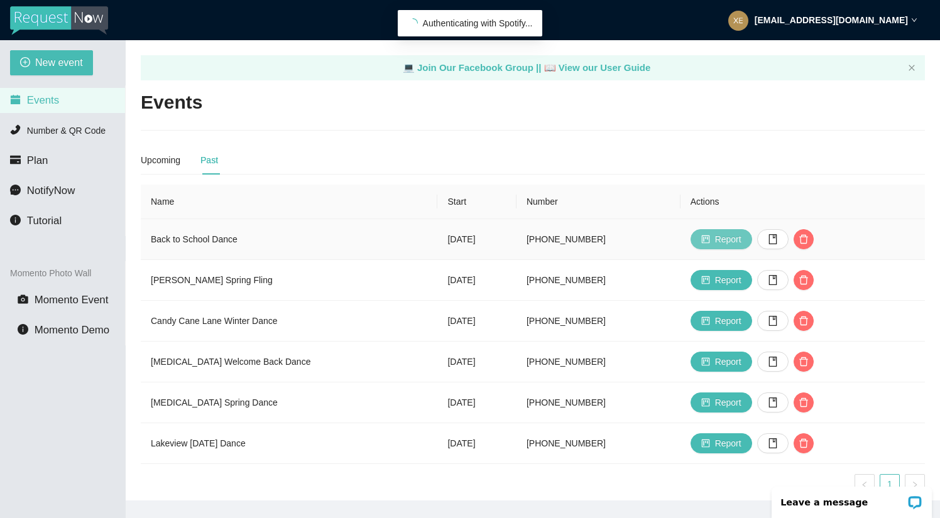
click at [730, 243] on span "Report" at bounding box center [728, 239] width 26 height 14
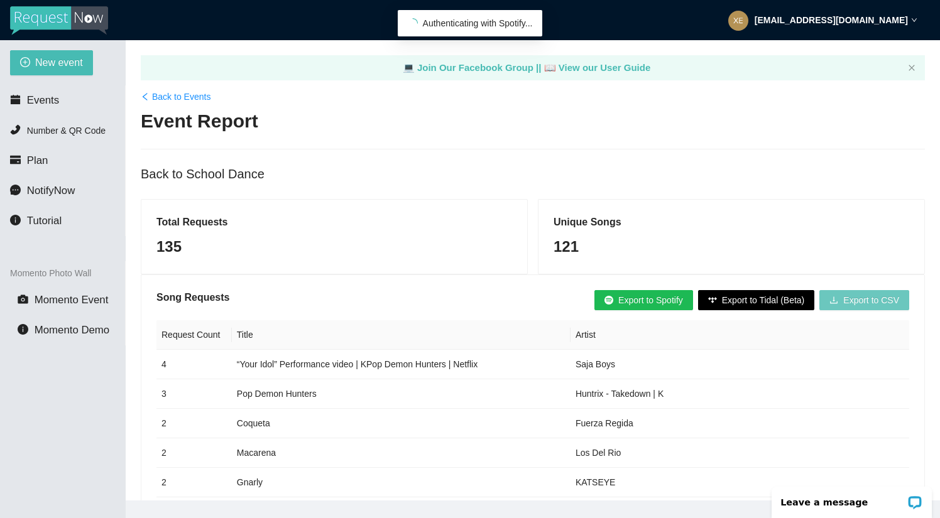
click at [874, 305] on span "Export to CSV" at bounding box center [871, 300] width 56 height 14
click at [176, 98] on link "Back to Events" at bounding box center [176, 97] width 70 height 14
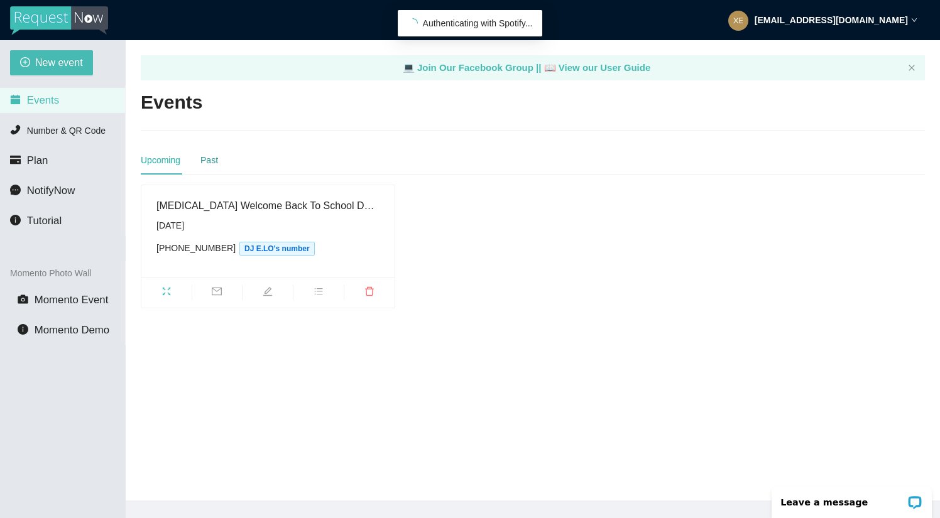
click at [209, 159] on div "Past" at bounding box center [209, 160] width 18 height 14
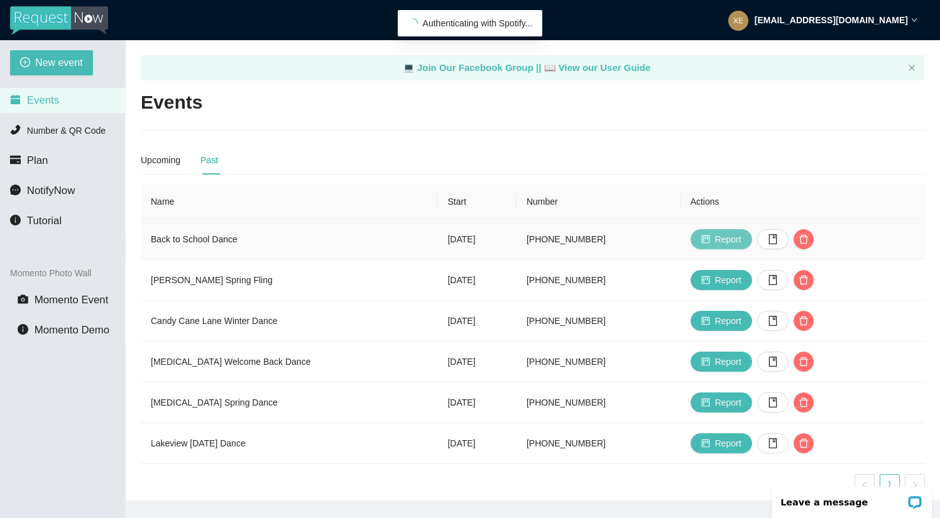
click at [723, 237] on button "Report" at bounding box center [721, 239] width 62 height 20
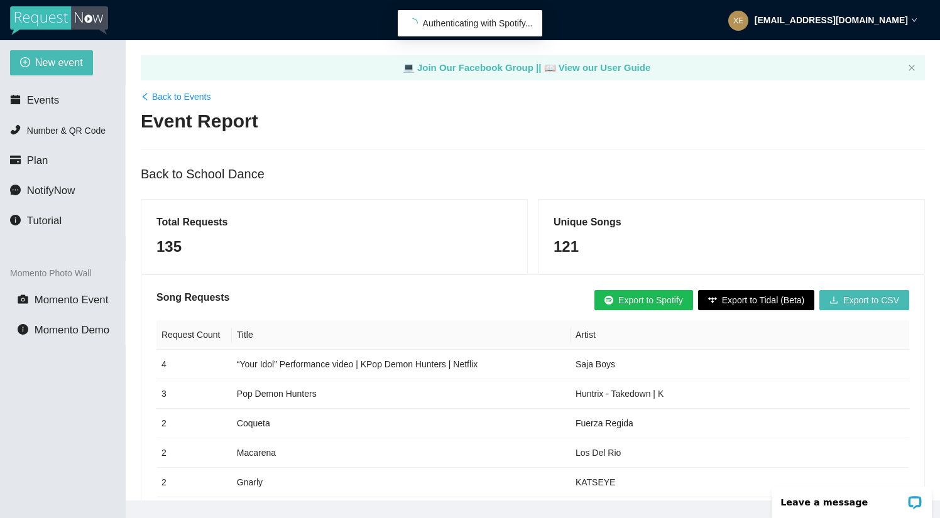
click at [155, 90] on link "Back to Events" at bounding box center [176, 97] width 70 height 14
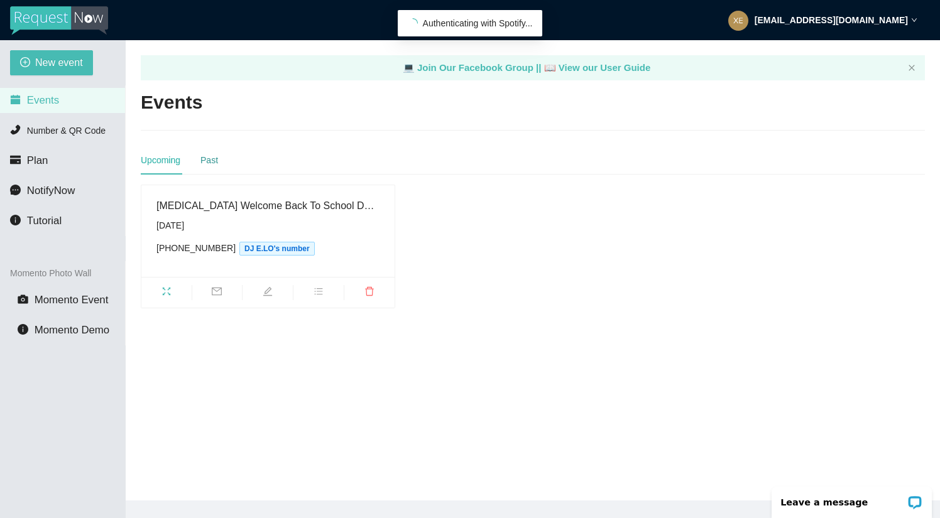
click at [207, 153] on div "Past" at bounding box center [209, 160] width 18 height 14
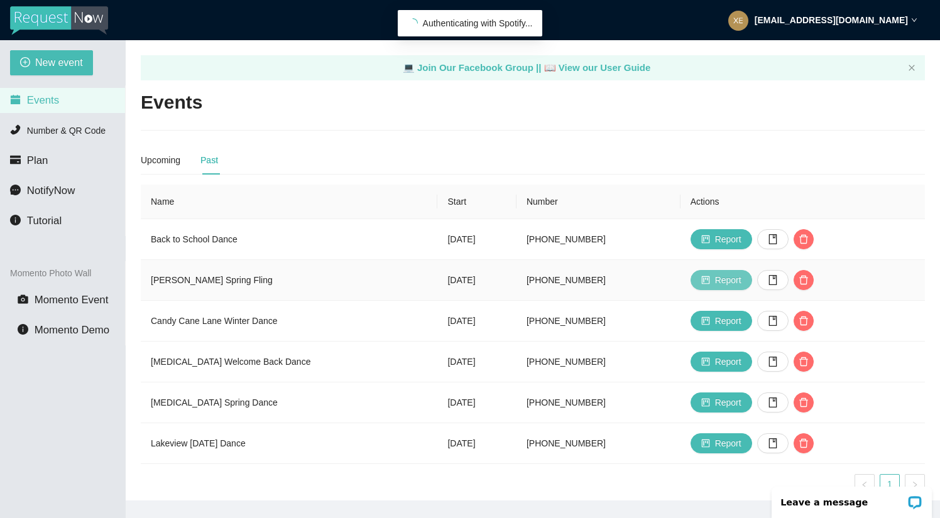
click at [725, 273] on button "Report" at bounding box center [721, 280] width 62 height 20
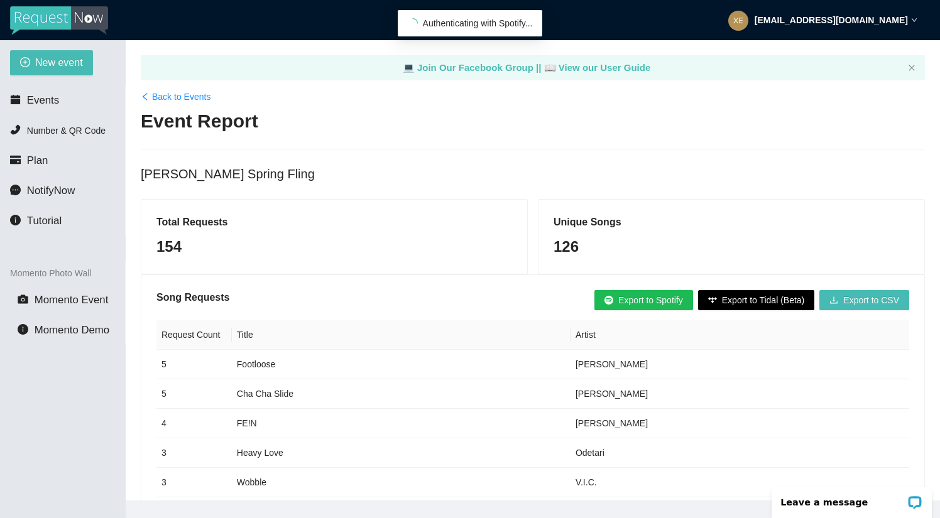
click at [182, 97] on link "Back to Events" at bounding box center [176, 97] width 70 height 14
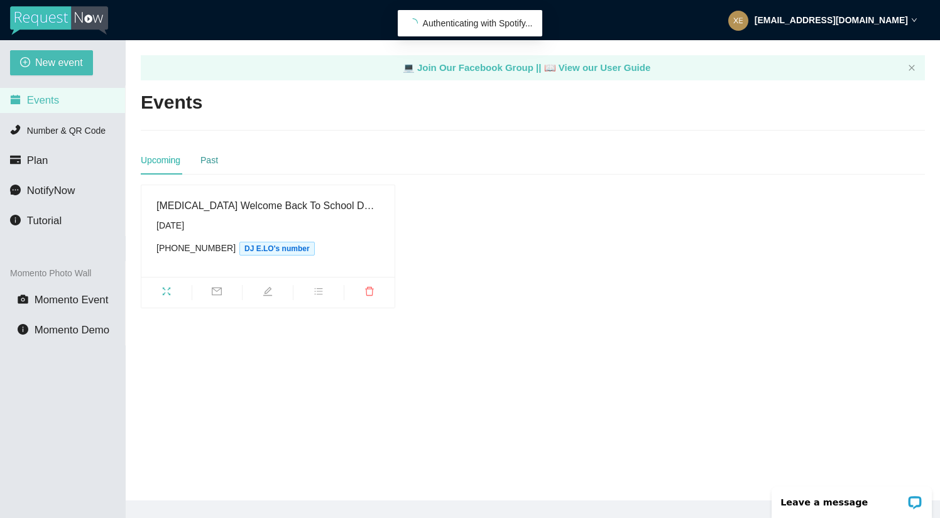
click at [217, 164] on div "Past" at bounding box center [209, 160] width 18 height 14
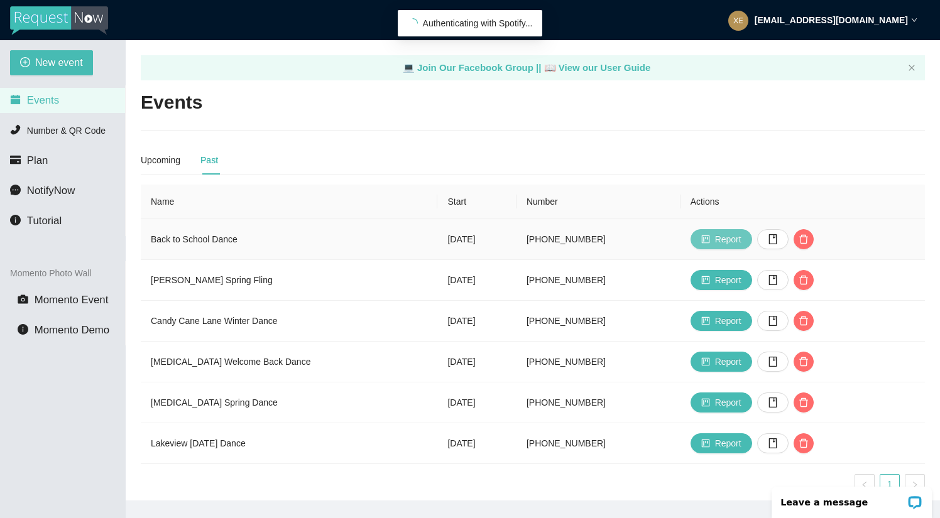
click at [723, 243] on button "Report" at bounding box center [721, 239] width 62 height 20
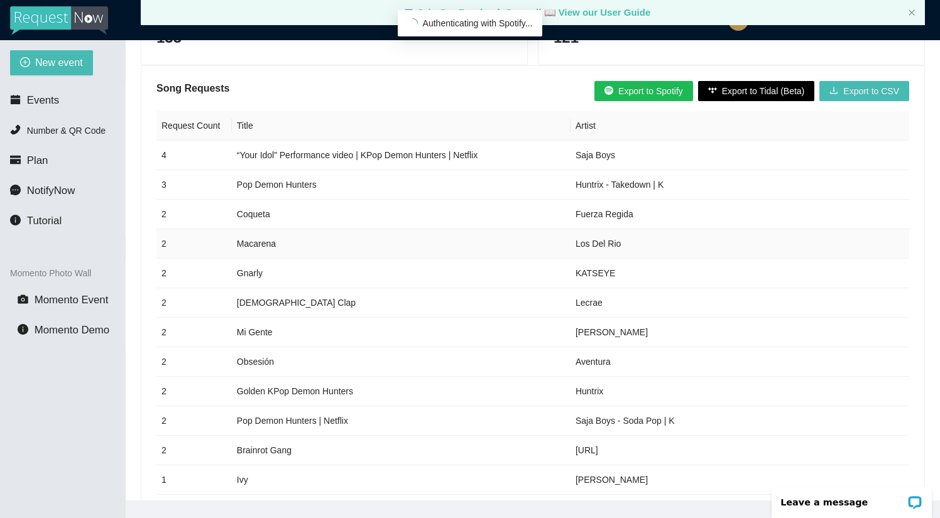
scroll to position [157, 0]
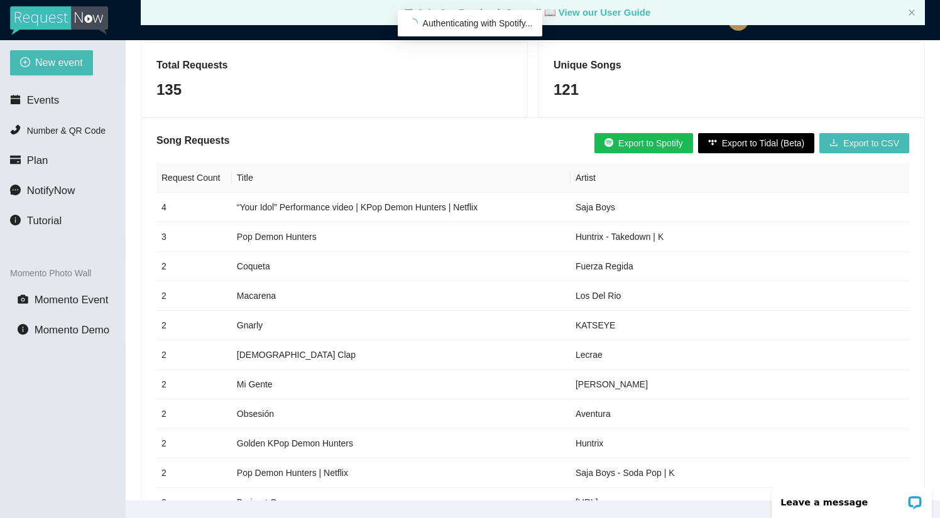
click at [82, 420] on div "New event Events Number & QR Code Plan NotifyNow Tutorial Momento Photo Wall Mo…" at bounding box center [63, 299] width 126 height 518
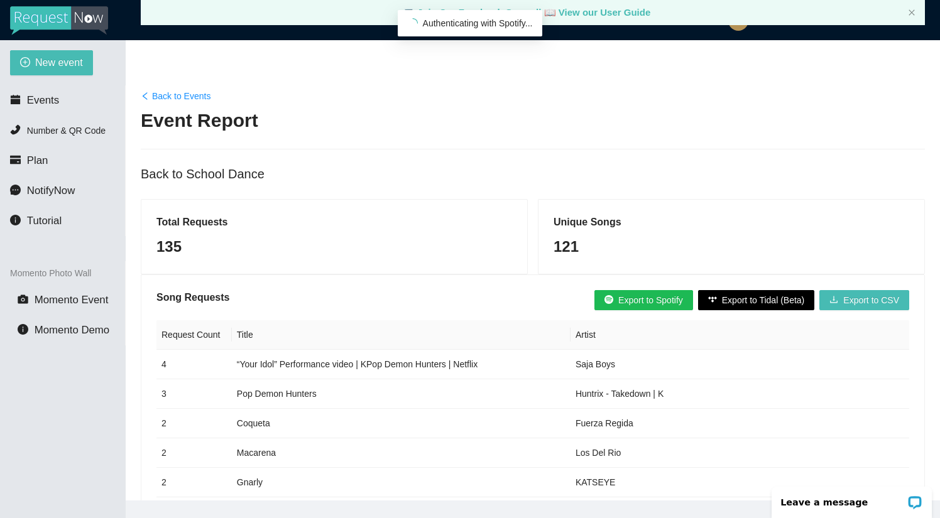
scroll to position [0, 0]
click at [484, 24] on span "Authenticating with Spotify..." at bounding box center [478, 23] width 110 height 10
click at [191, 97] on link "Back to Events" at bounding box center [176, 96] width 70 height 14
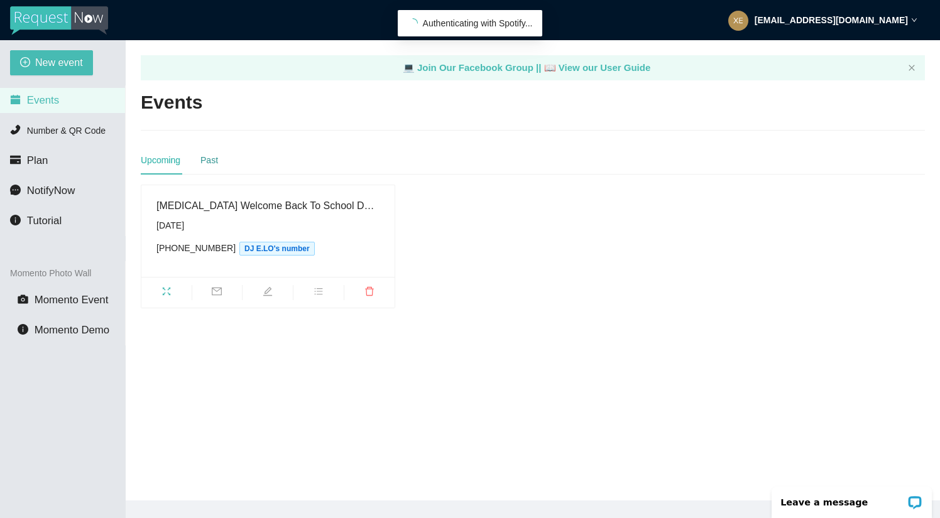
click at [214, 160] on div "Past" at bounding box center [209, 160] width 18 height 14
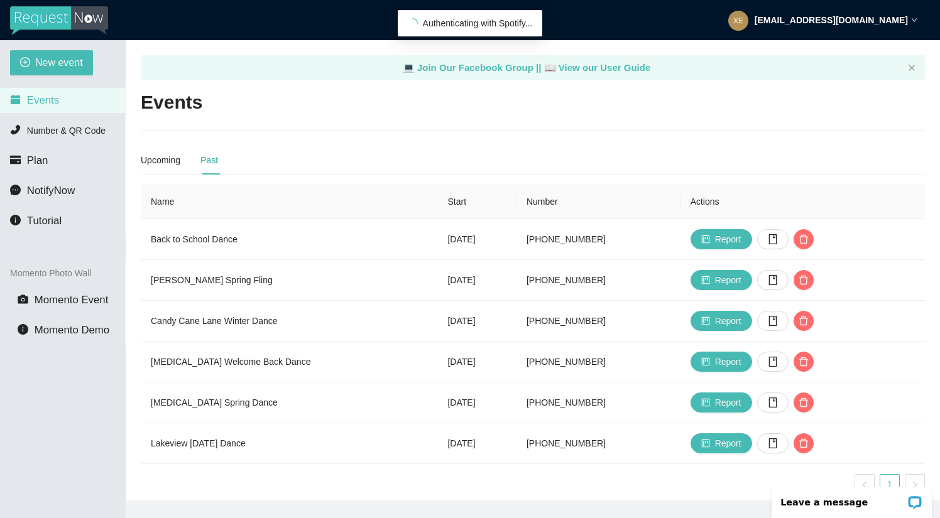
click at [821, 23] on strong "xeroo4@hotmail.com" at bounding box center [830, 20] width 153 height 10
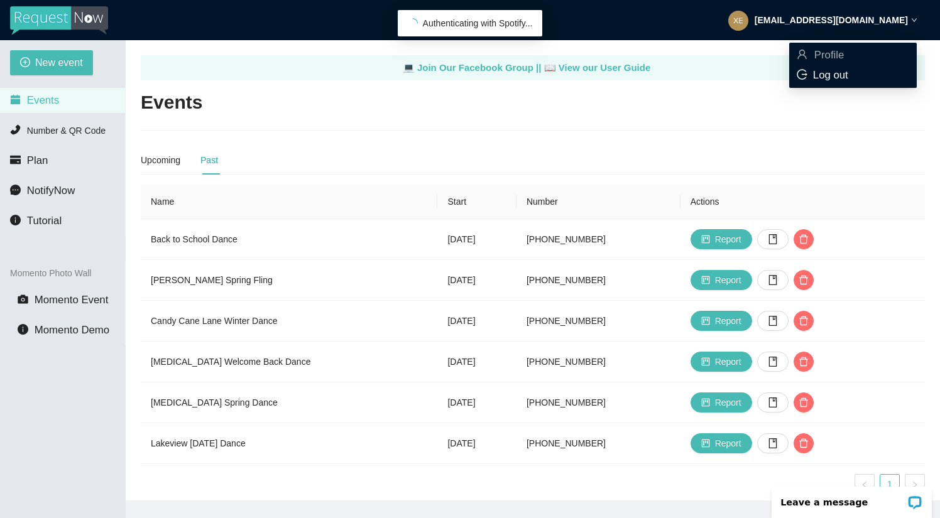
click at [828, 72] on span "Log out" at bounding box center [830, 75] width 35 height 12
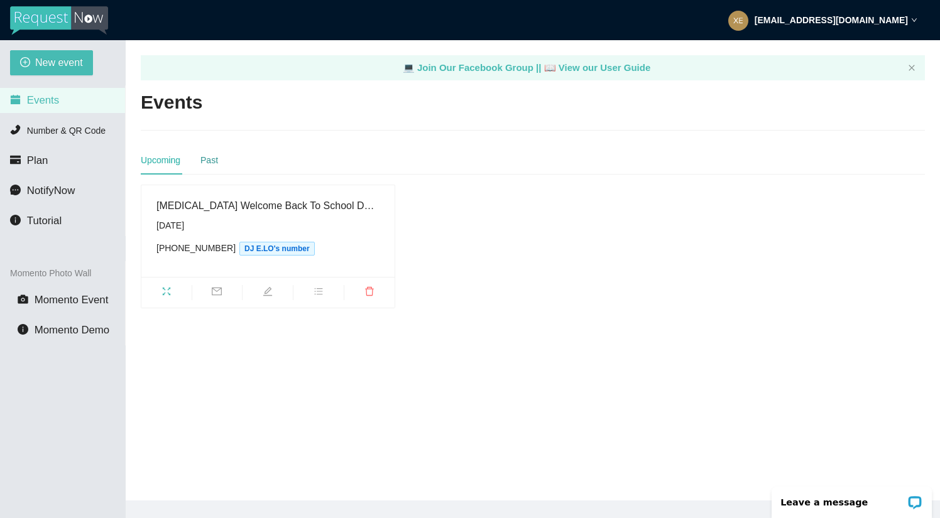
click at [213, 155] on div "Past" at bounding box center [209, 160] width 18 height 14
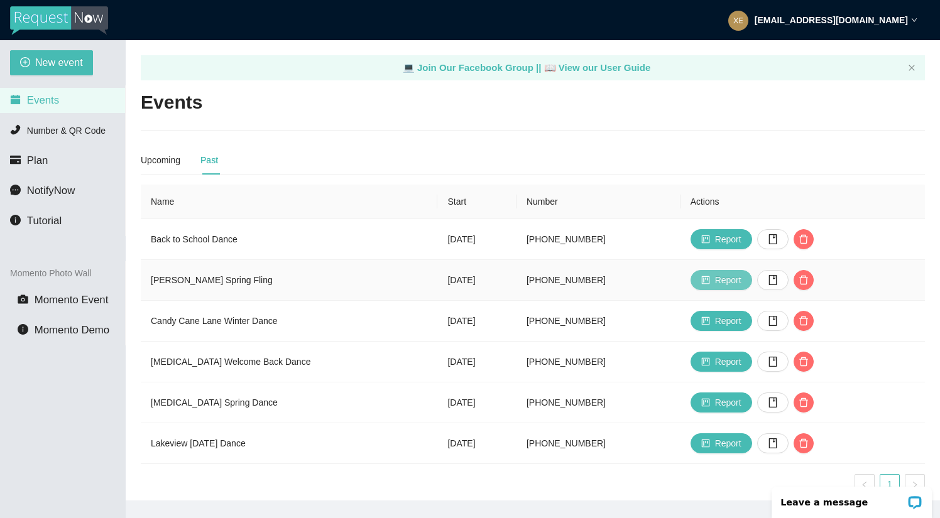
click at [710, 276] on icon "project" at bounding box center [705, 280] width 9 height 9
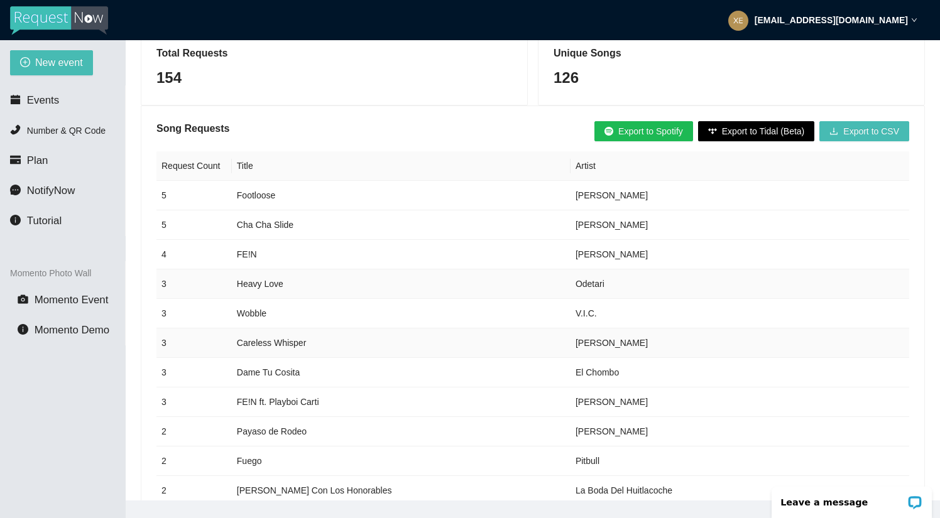
scroll to position [170, 0]
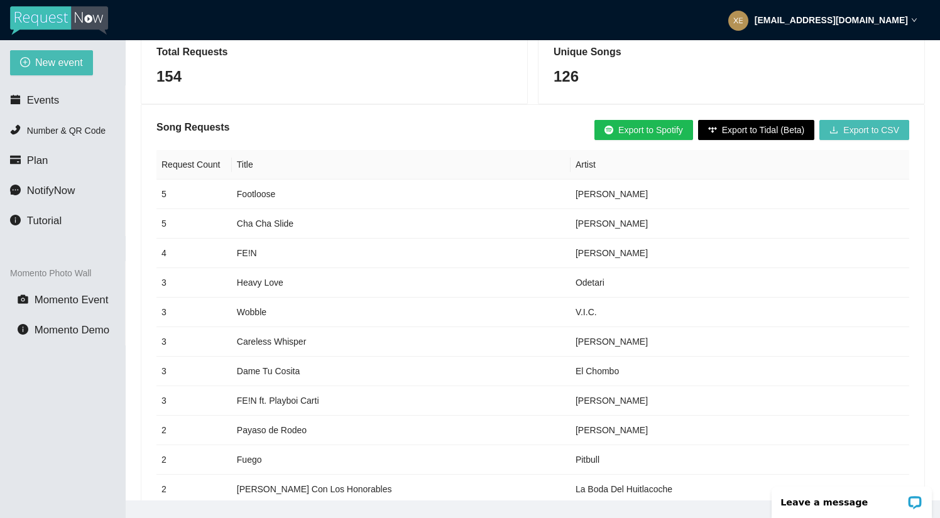
click at [567, 0] on html "xeroo4@hotmail.com New event Events Number & QR Code Plan NotifyNow Tutorial Mo…" at bounding box center [470, 259] width 940 height 518
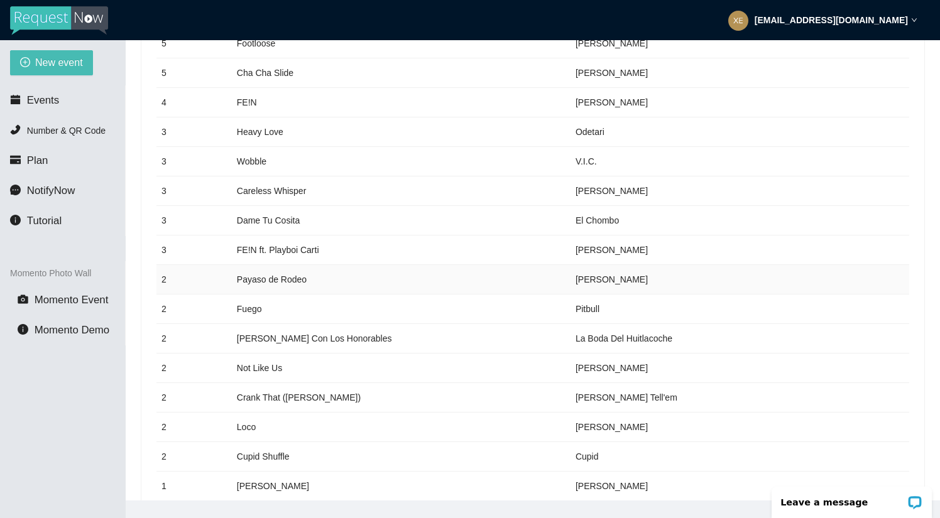
scroll to position [329, 0]
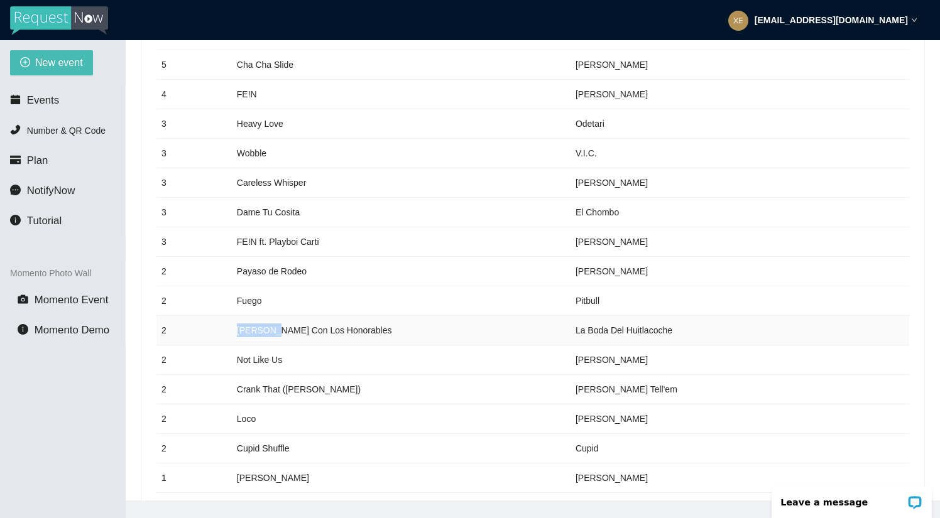
drag, startPoint x: 237, startPoint y: 331, endPoint x: 269, endPoint y: 329, distance: 31.5
click at [269, 329] on td "Carin León Borrachera Con Los Honorables" at bounding box center [401, 331] width 339 height 30
drag, startPoint x: 576, startPoint y: 330, endPoint x: 675, endPoint y: 332, distance: 98.6
click at [675, 332] on td "La Boda Del Huitlacoche" at bounding box center [739, 331] width 339 height 30
copy td "La Boda Del Huitlacoche"
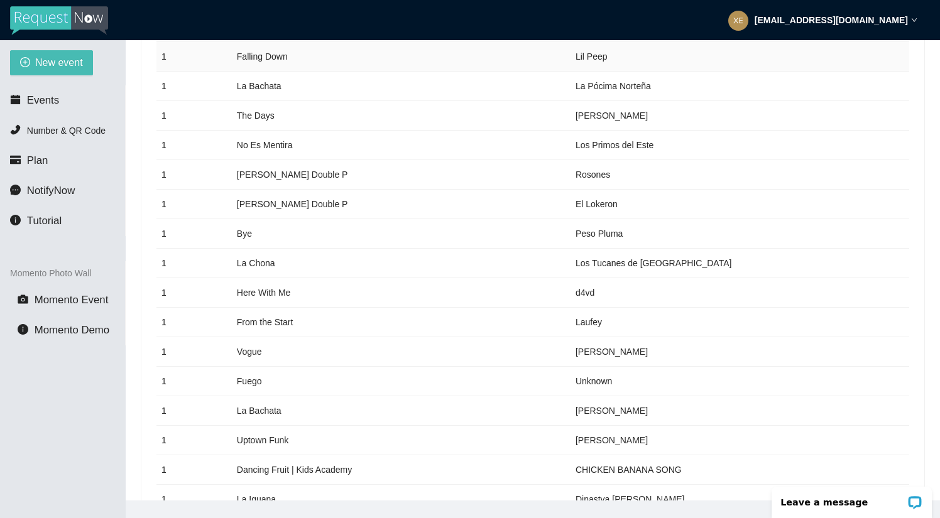
scroll to position [817, 0]
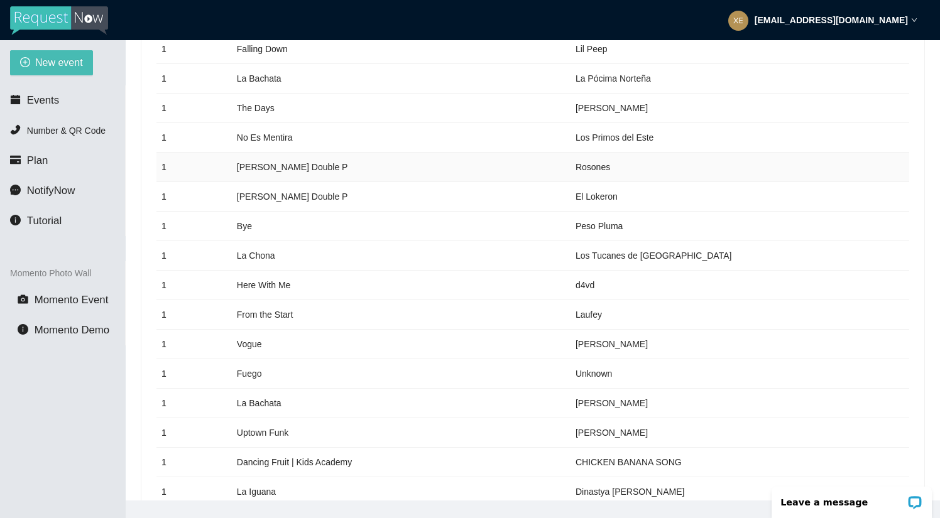
click at [585, 165] on td "Rosones" at bounding box center [739, 168] width 339 height 30
copy td "Rosones"
drag, startPoint x: 576, startPoint y: 192, endPoint x: 625, endPoint y: 199, distance: 49.6
click at [625, 199] on td "El Lokeron" at bounding box center [739, 197] width 339 height 30
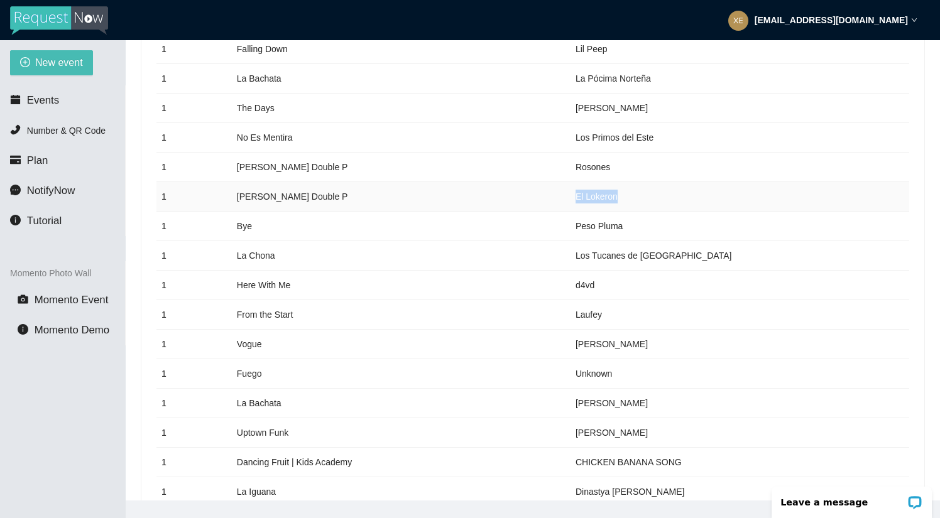
copy td "El Lokeron"
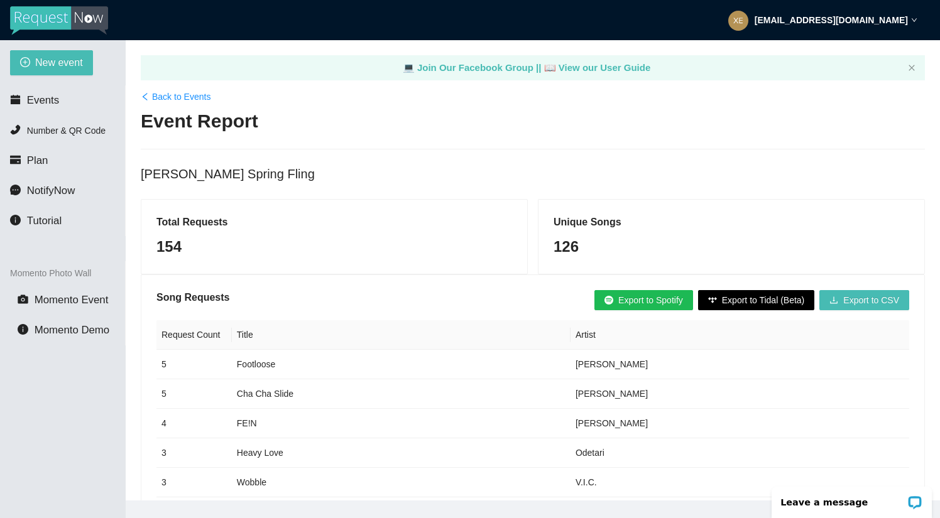
scroll to position [-3, 0]
